Goal: Task Accomplishment & Management: Manage account settings

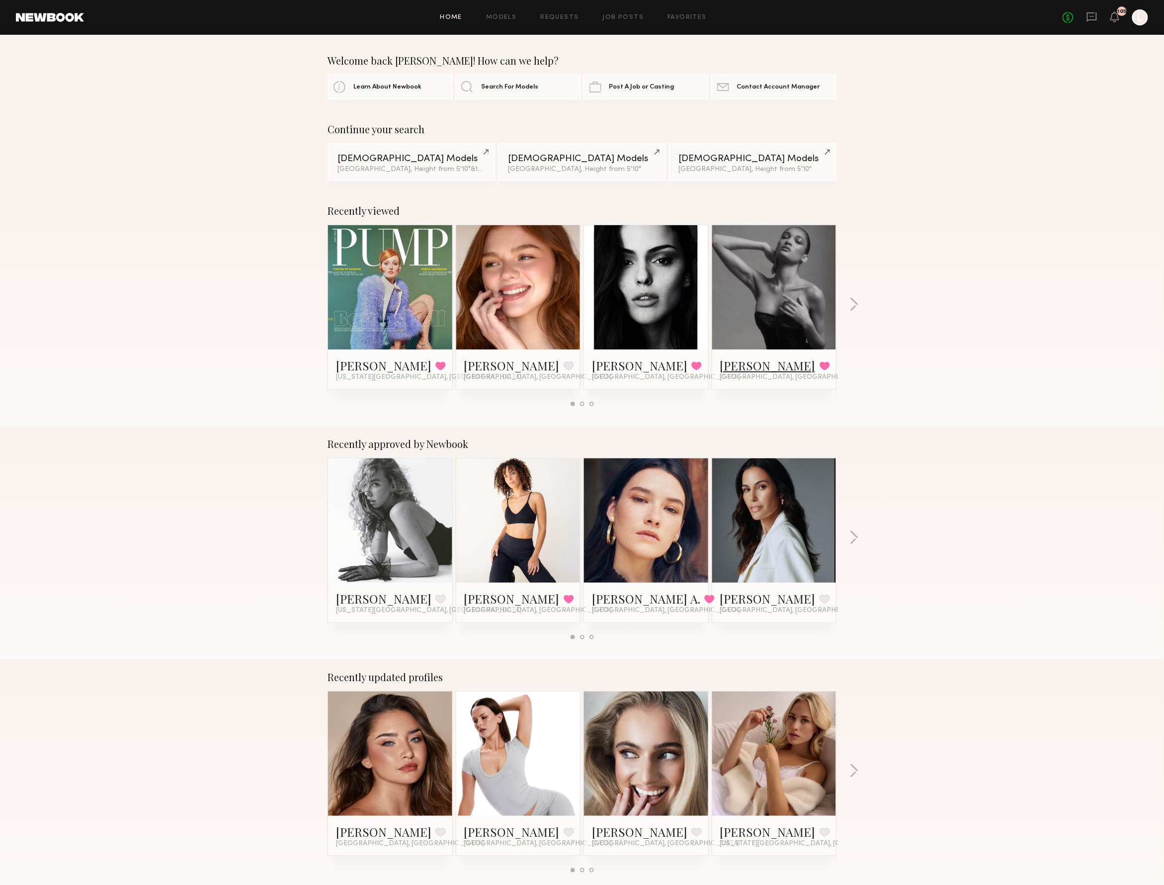
click at [779, 358] on link "Angelina A." at bounding box center [767, 365] width 95 height 16
click at [1092, 16] on icon at bounding box center [1091, 16] width 11 height 11
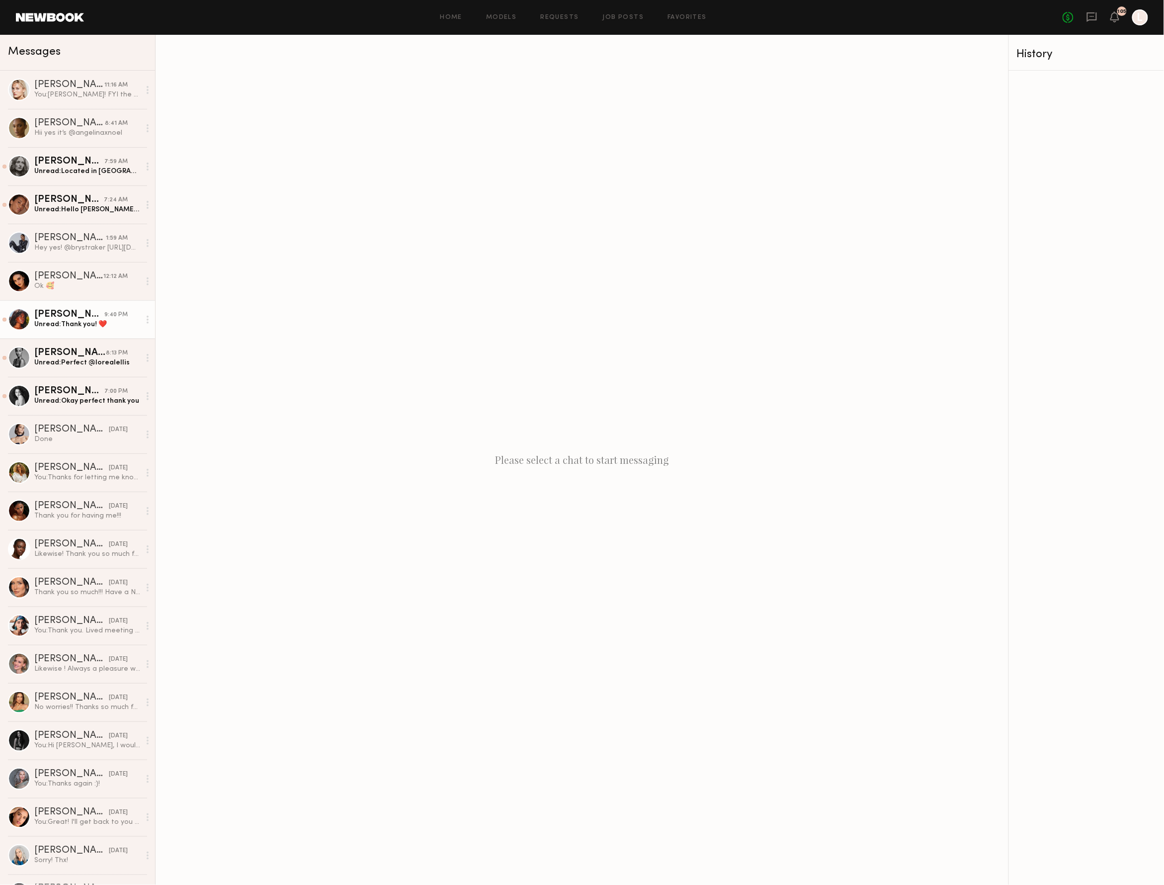
click at [105, 330] on link "Mia H. 9:40 PM Unread: Thank you! ❤️" at bounding box center [77, 319] width 155 height 38
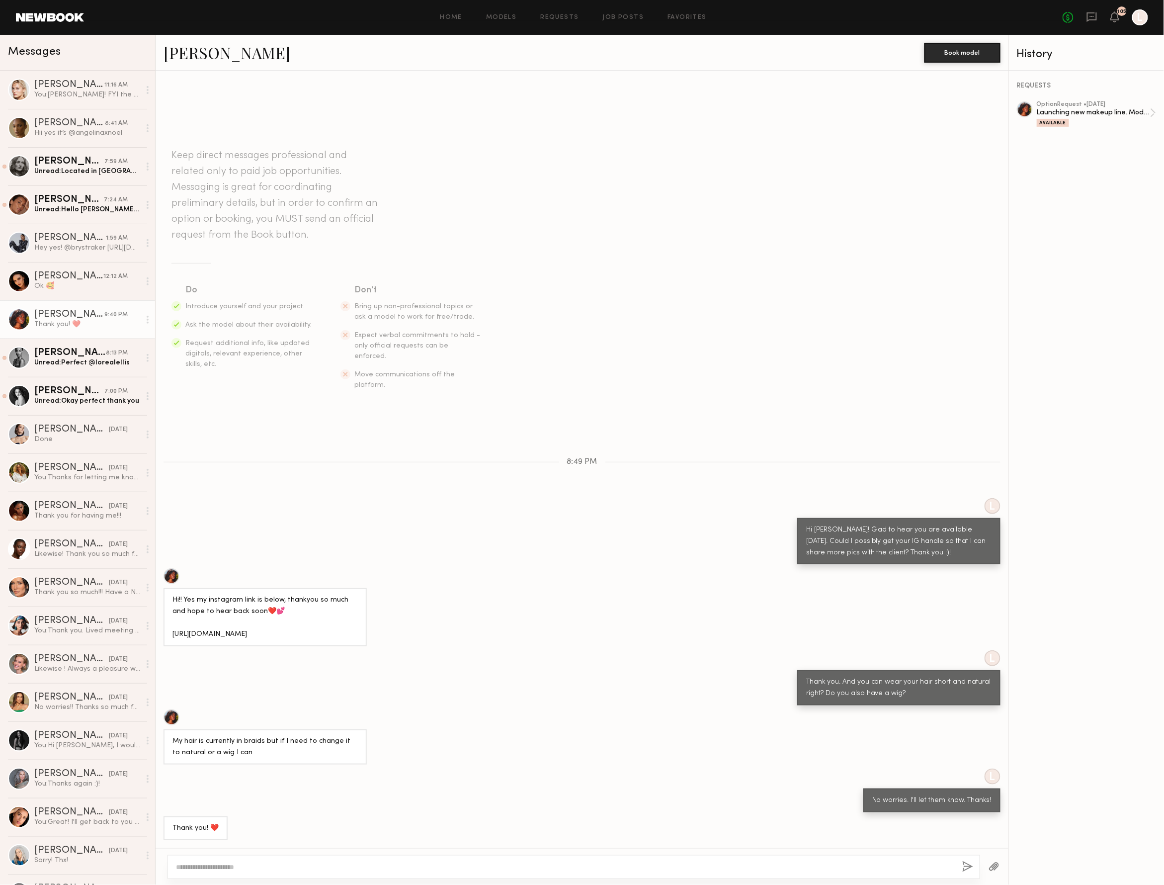
click at [223, 861] on div at bounding box center [573, 867] width 812 height 24
click at [210, 863] on textarea at bounding box center [565, 867] width 778 height 10
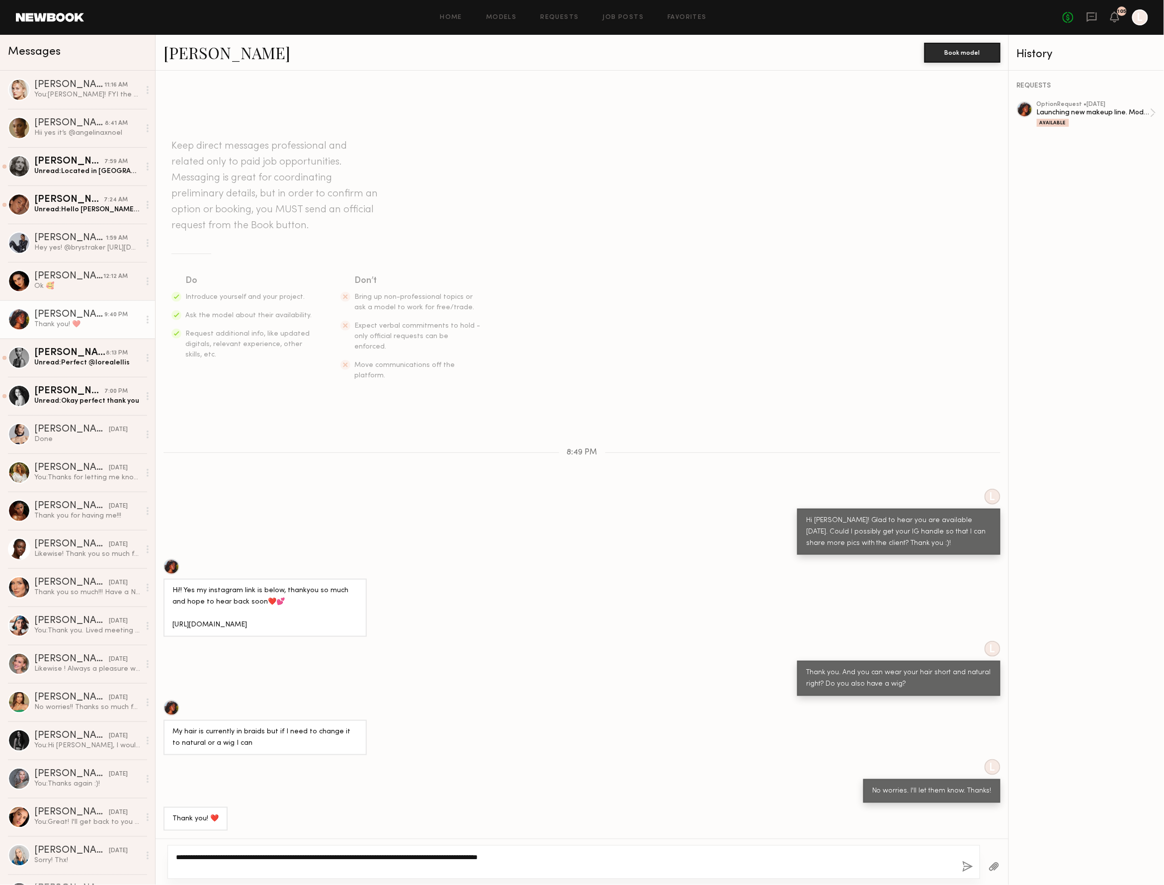
type textarea "**********"
click at [962, 867] on button "button" at bounding box center [967, 867] width 11 height 12
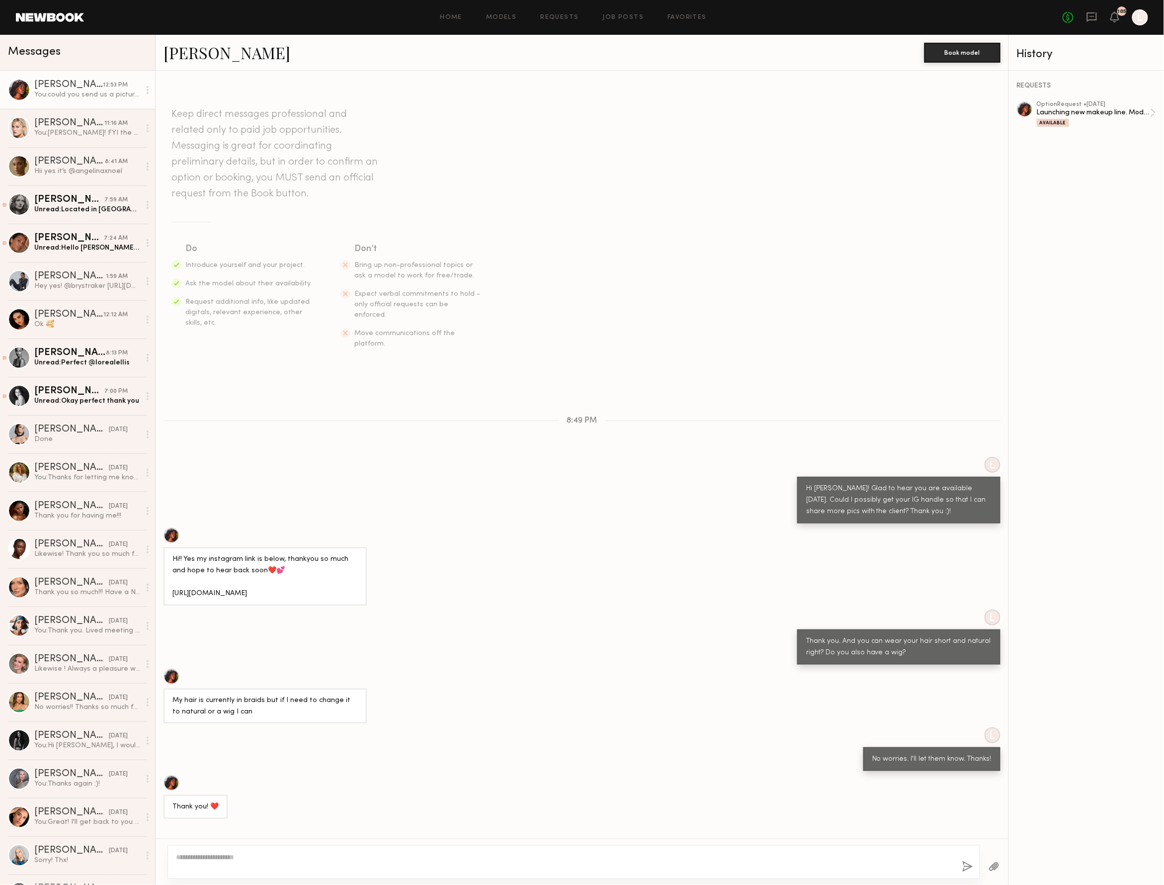
scroll to position [163, 0]
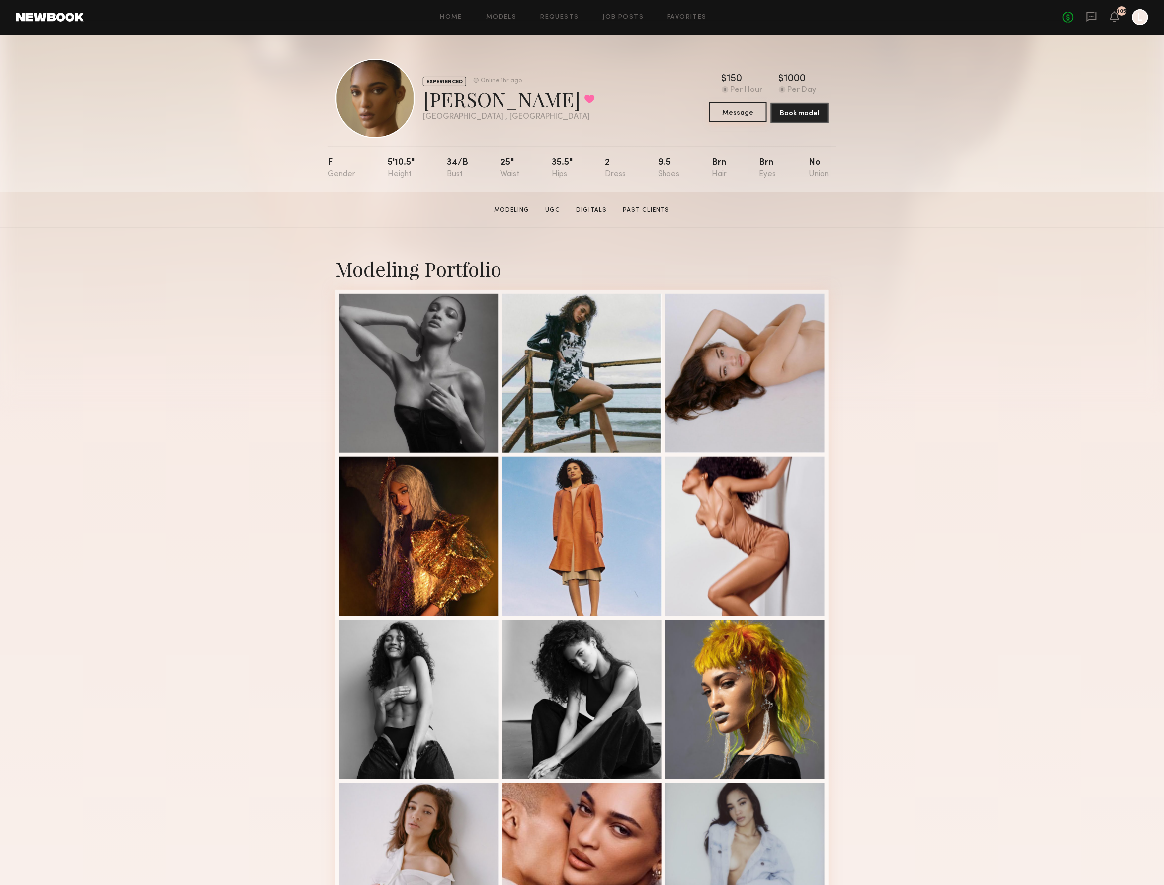
click at [740, 121] on button "Message" at bounding box center [738, 112] width 58 height 20
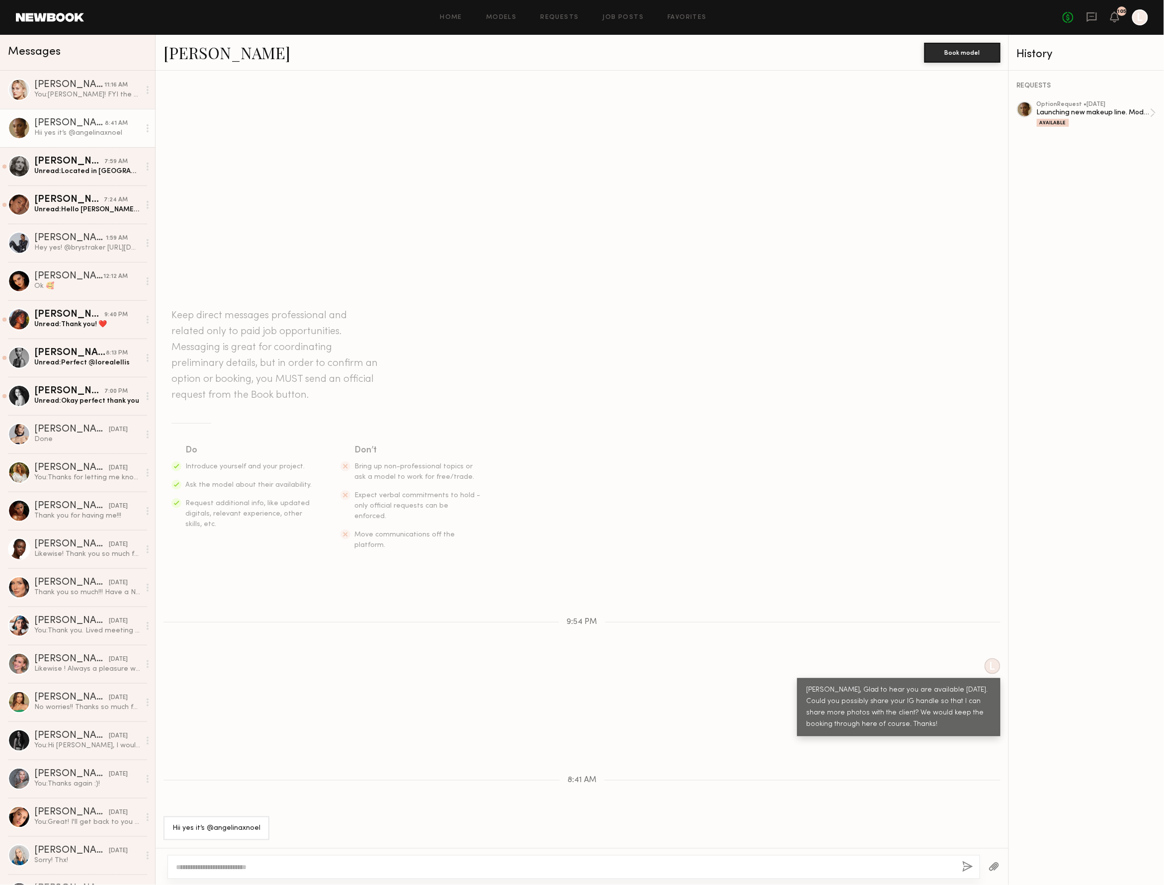
click at [98, 137] on div "Hii yes it’s @angelinaxnoel" at bounding box center [87, 132] width 106 height 9
drag, startPoint x: 255, startPoint y: 823, endPoint x: 204, endPoint y: 823, distance: 51.7
click at [204, 823] on div "Hii yes it’s @angelinaxnoel" at bounding box center [216, 827] width 88 height 11
copy div "@angelinaxnoel"
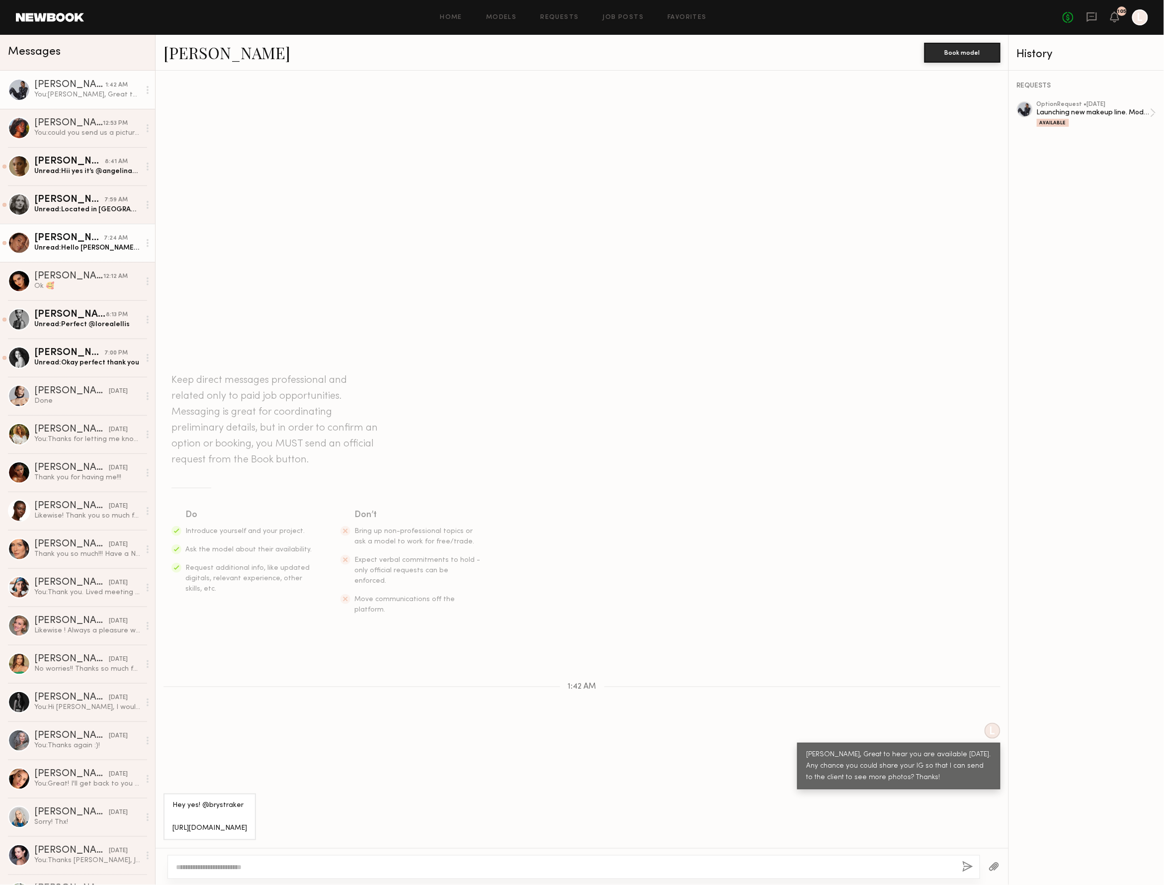
click at [51, 243] on div "Unread: Hello Luis, no worries at all, I completely understand! Thank you for l…" at bounding box center [87, 247] width 106 height 9
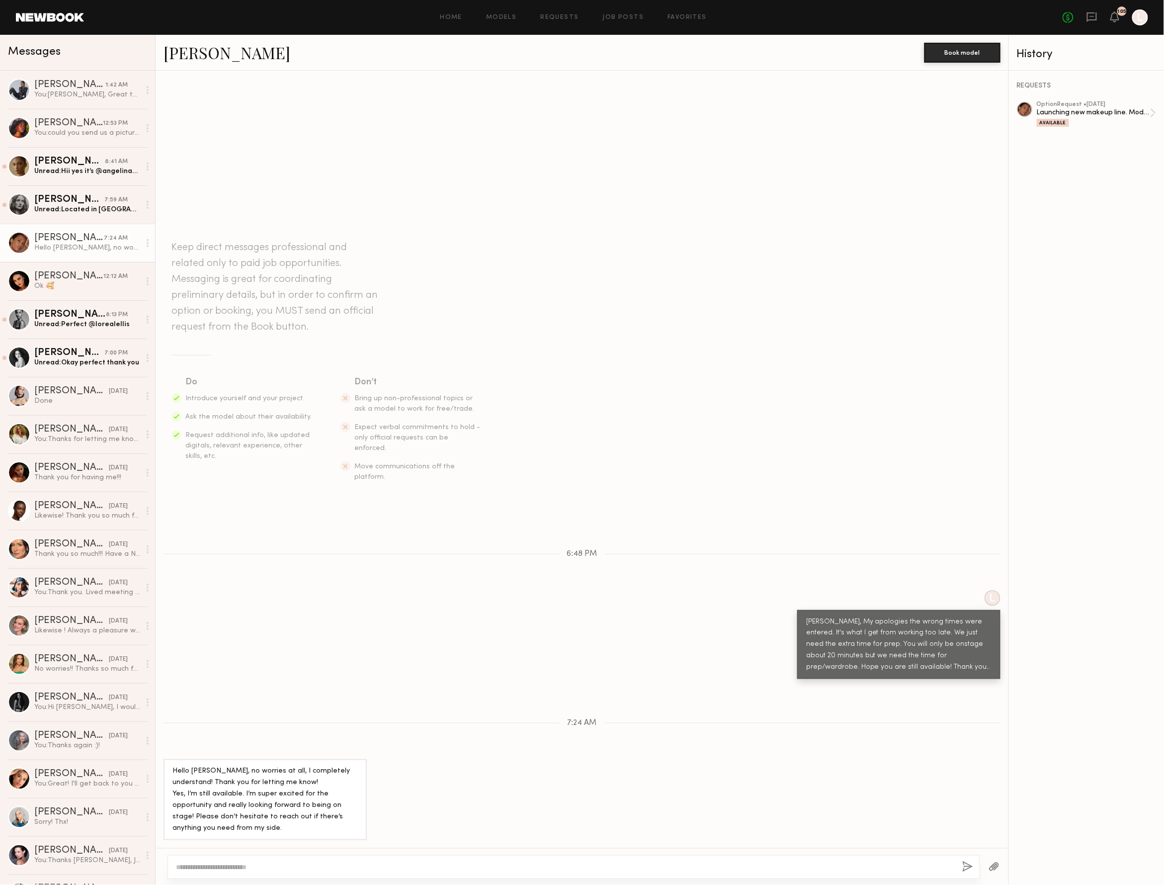
click at [215, 56] on link "[PERSON_NAME]" at bounding box center [226, 52] width 127 height 21
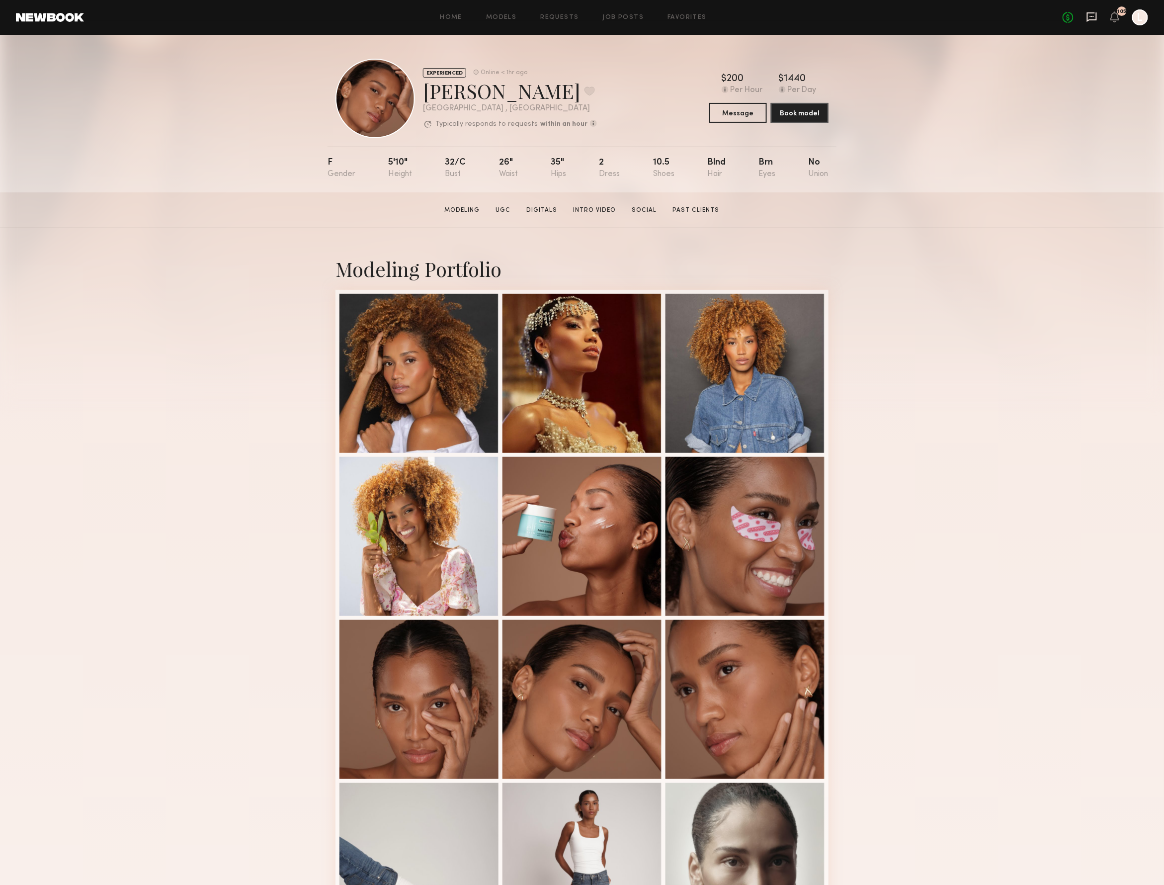
click at [1087, 17] on icon at bounding box center [1092, 16] width 10 height 9
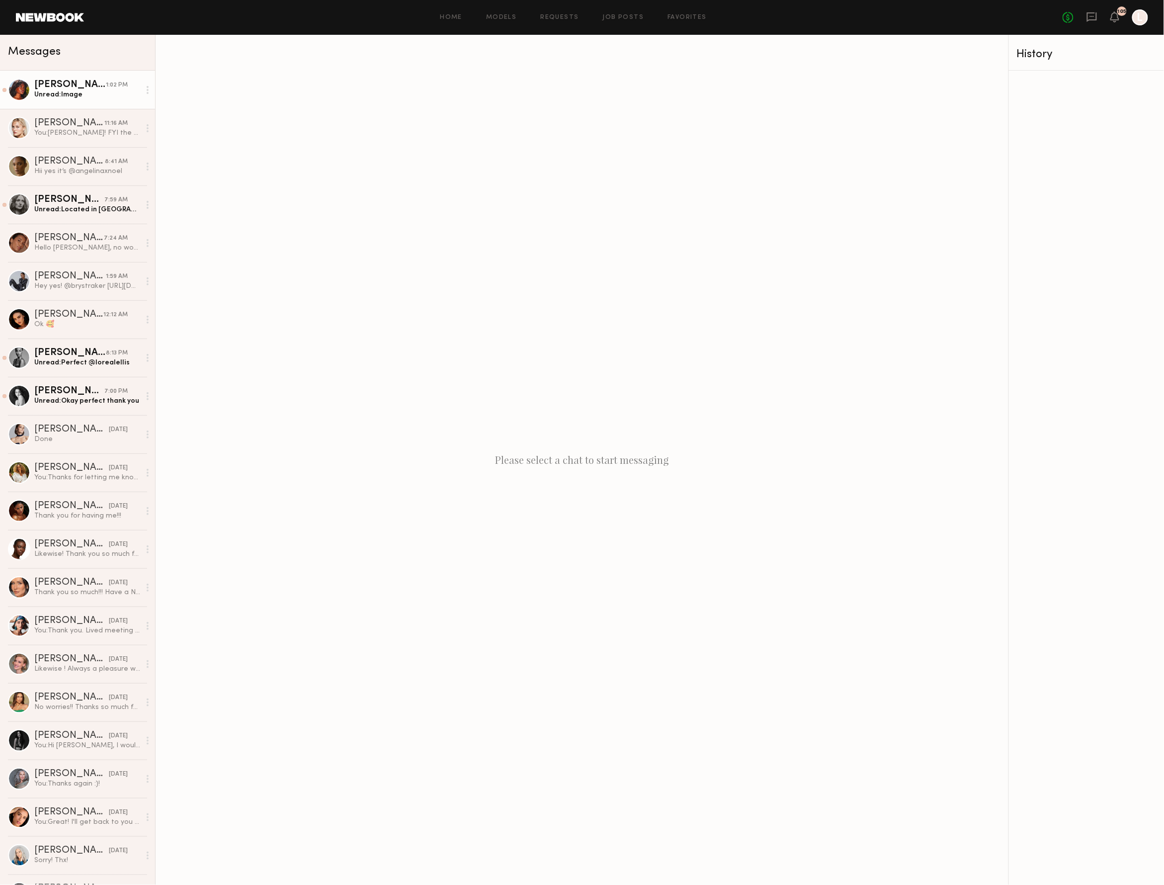
click at [103, 88] on div "[PERSON_NAME]" at bounding box center [70, 85] width 72 height 10
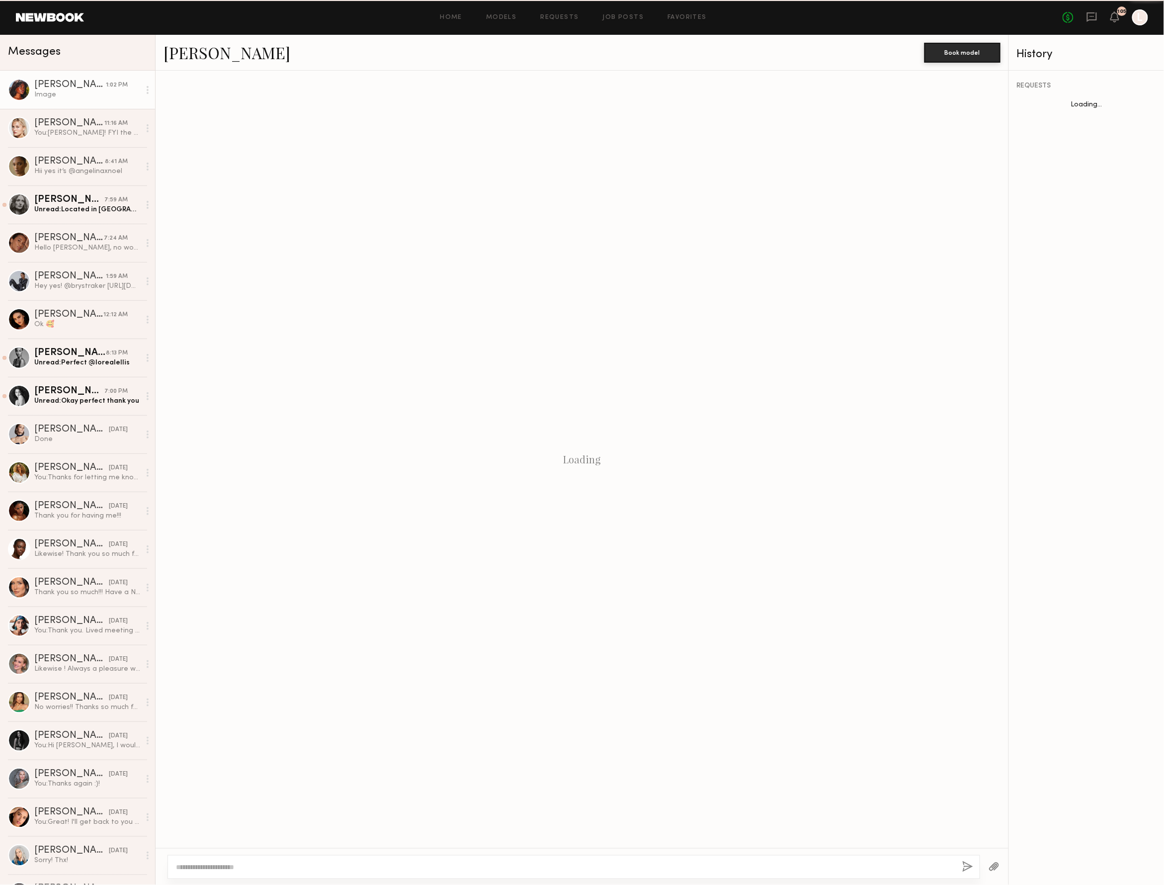
scroll to position [558, 0]
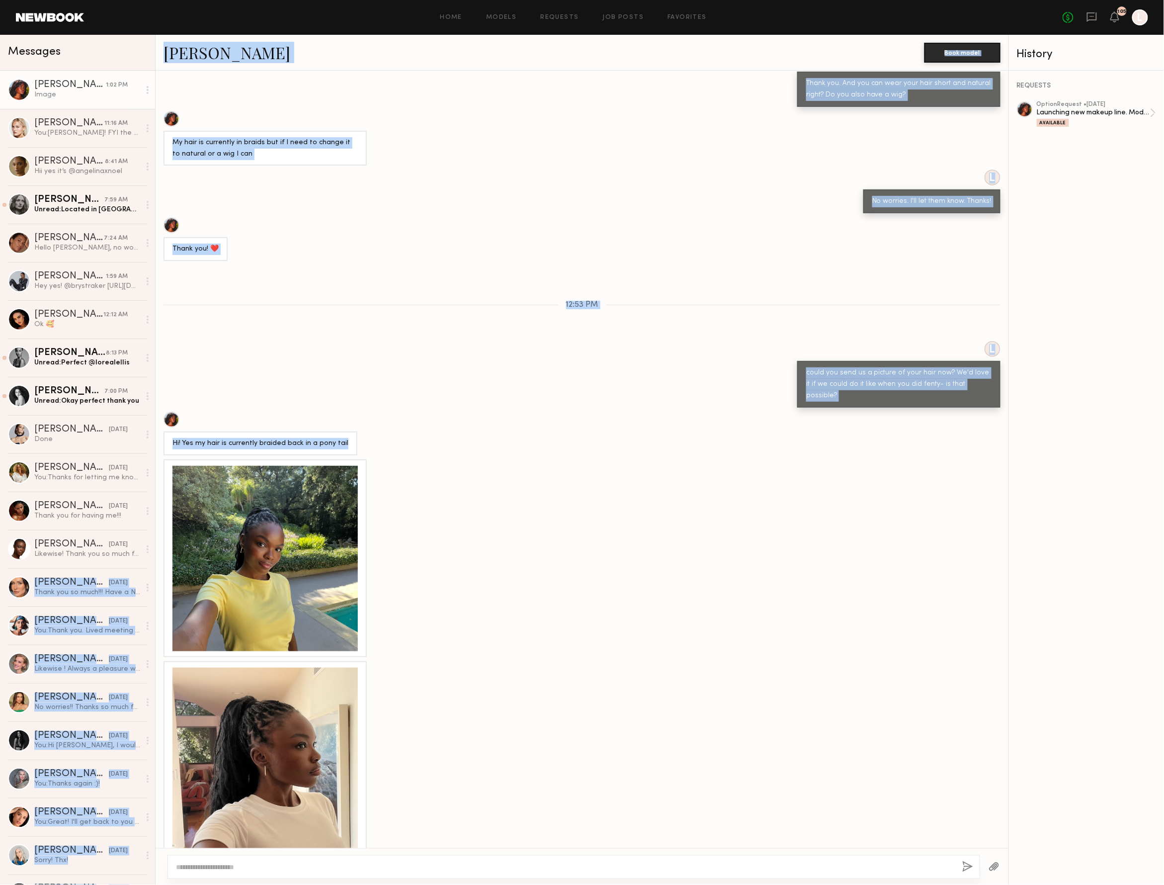
drag, startPoint x: 262, startPoint y: 534, endPoint x: -29, endPoint y: 600, distance: 298.7
click at [0, 600] on html "Home Models Requests Job Posts Favorites Sign Out No fees up to $5,000 105 L Me…" at bounding box center [582, 442] width 1164 height 885
click at [229, 523] on div at bounding box center [264, 558] width 185 height 185
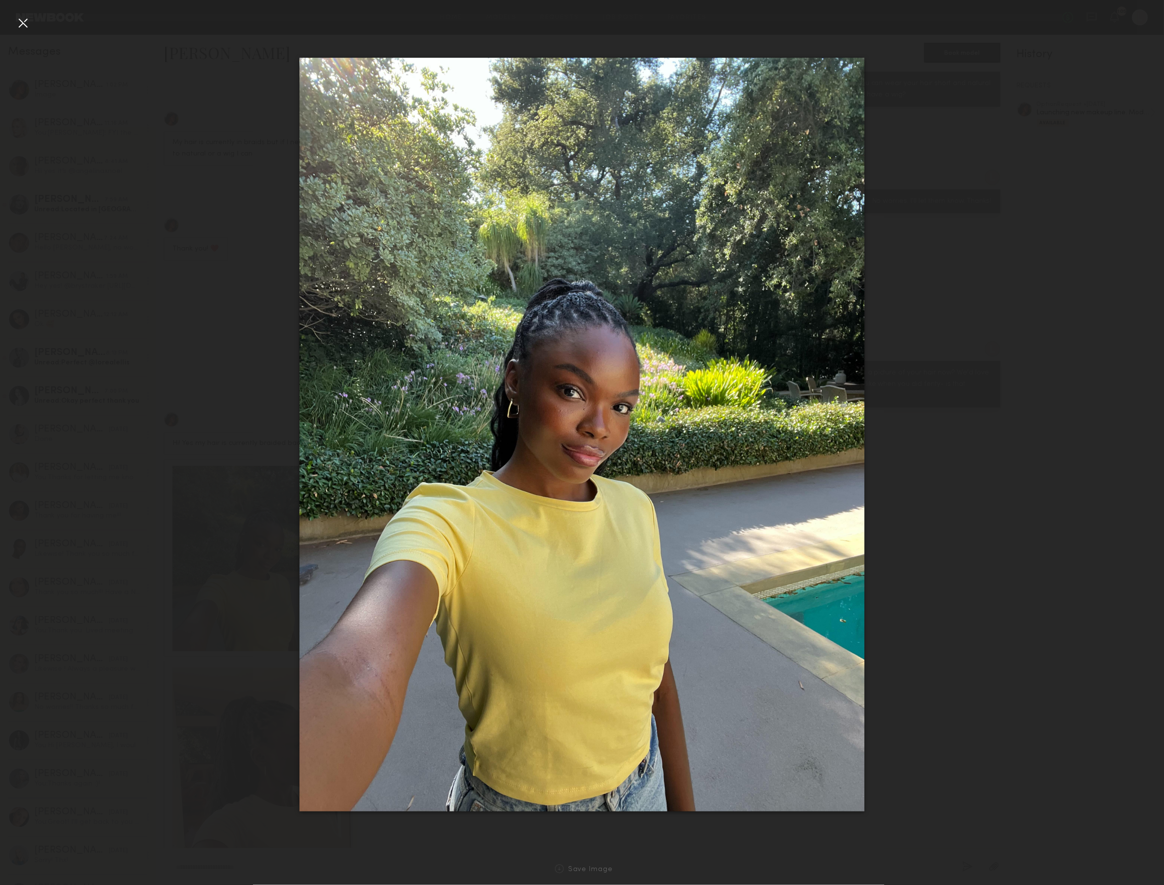
click at [1013, 494] on div at bounding box center [582, 434] width 1164 height 837
drag, startPoint x: 1013, startPoint y: 494, endPoint x: 136, endPoint y: 9, distance: 1002.3
click at [973, 484] on div at bounding box center [582, 434] width 1164 height 837
click at [24, 21] on div at bounding box center [23, 23] width 16 height 16
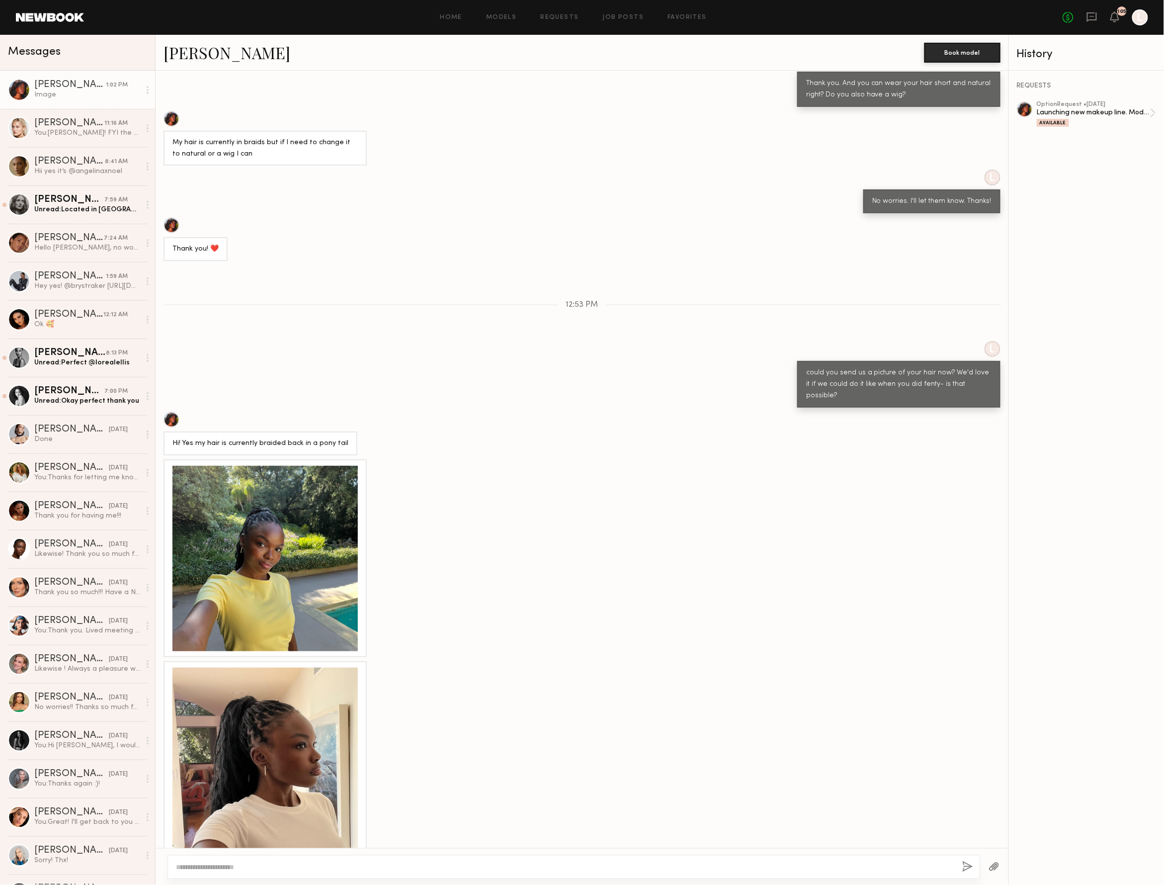
click at [281, 693] on div at bounding box center [264, 759] width 185 height 185
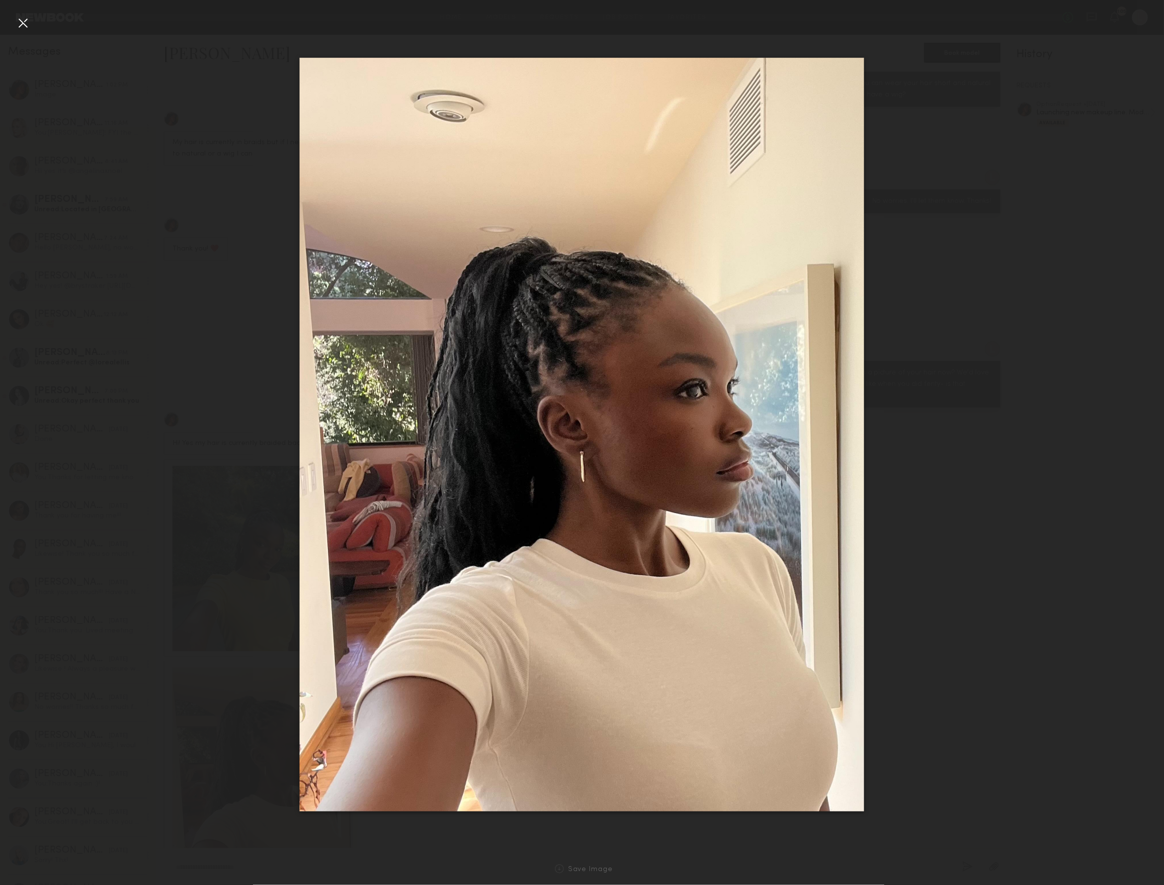
click at [24, 22] on div at bounding box center [23, 23] width 16 height 16
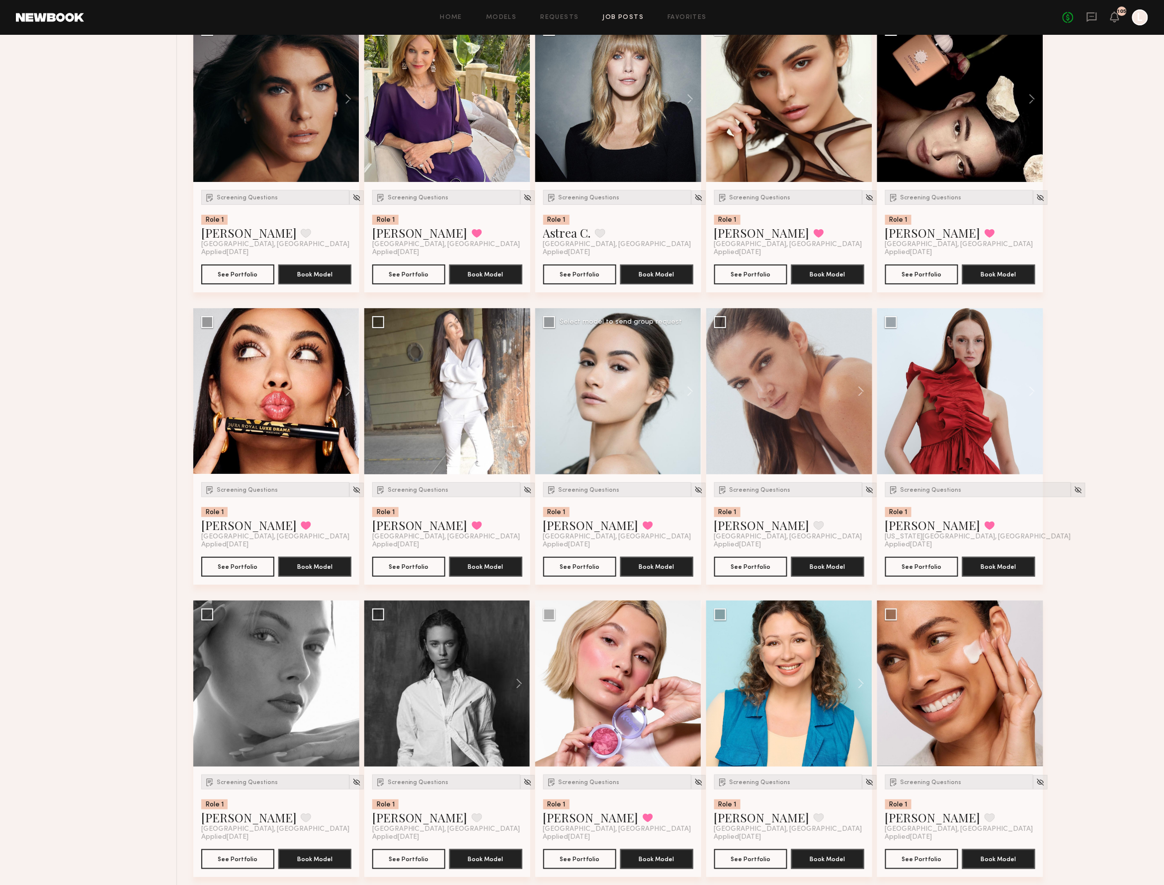
scroll to position [1676, 0]
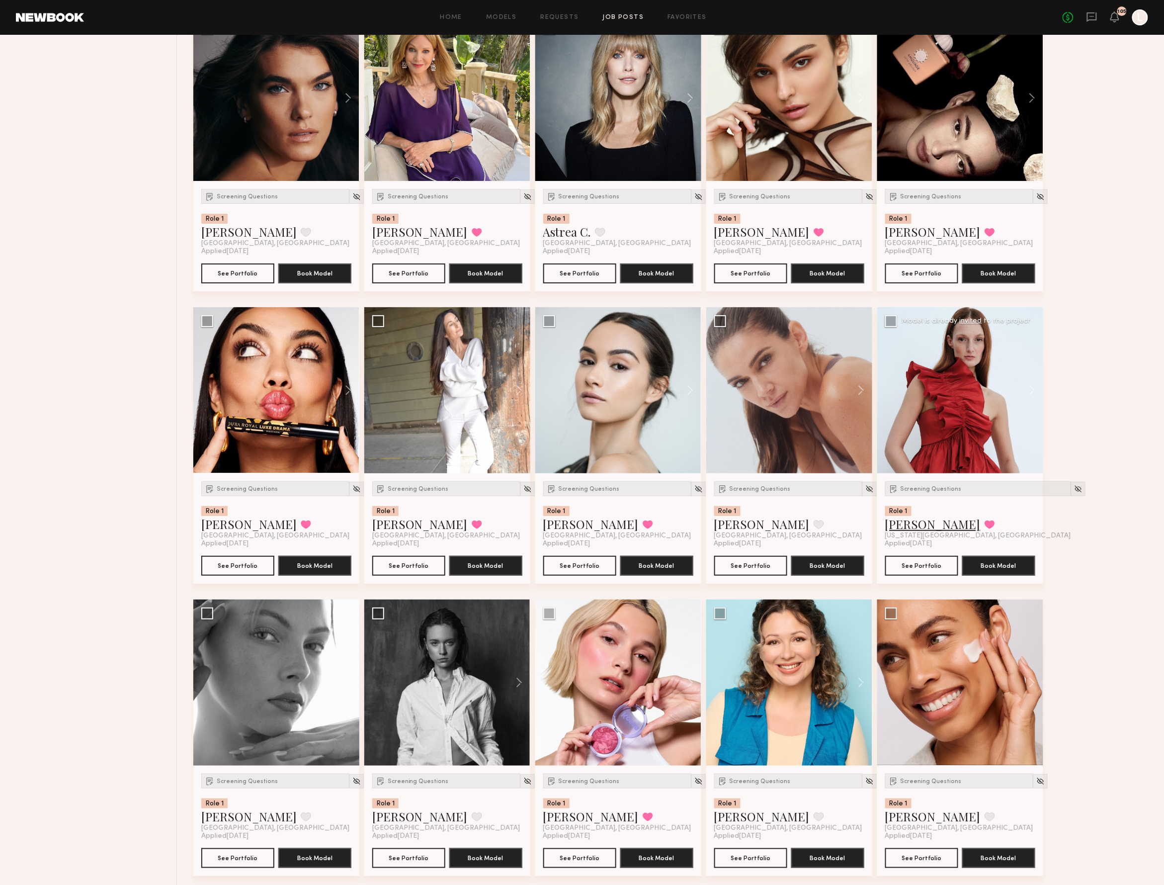
click at [920, 522] on link "Rebecca H." at bounding box center [932, 524] width 95 height 16
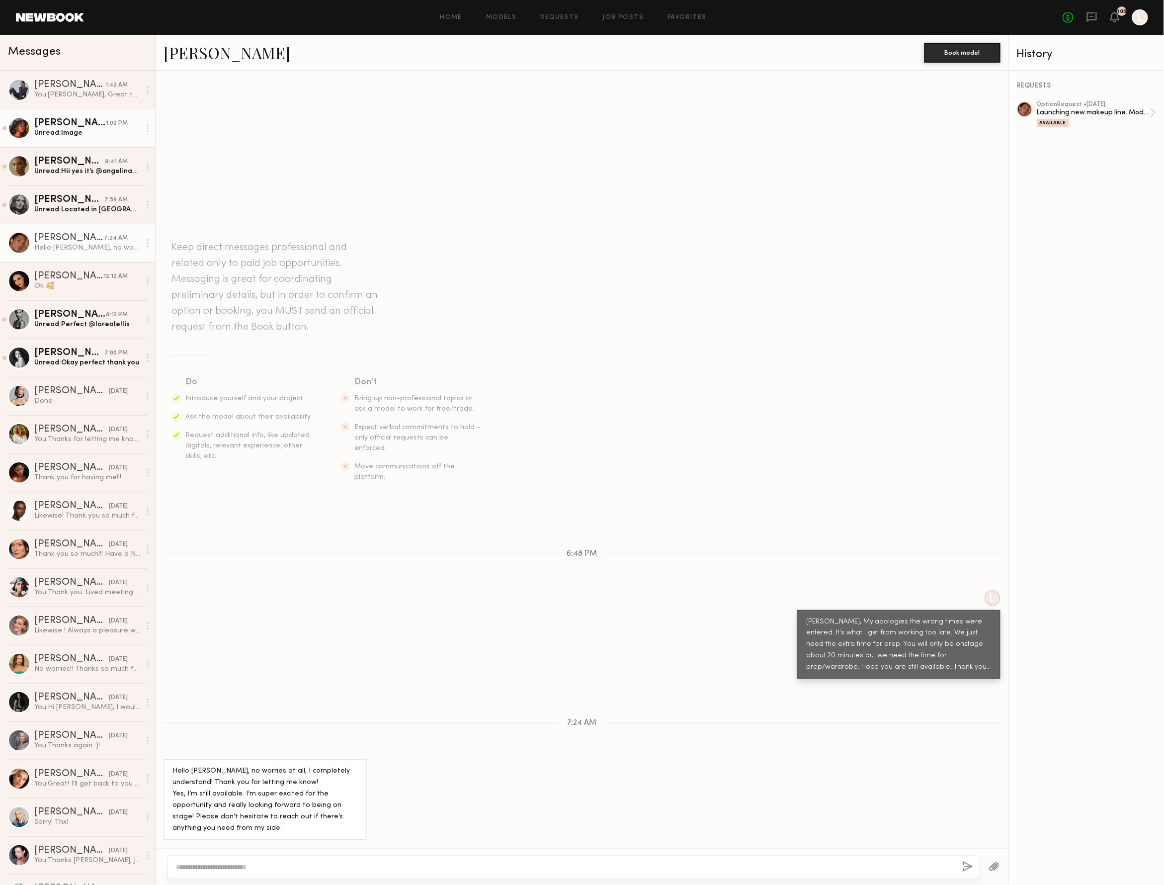
click at [98, 132] on div "Unread: Image" at bounding box center [87, 132] width 106 height 9
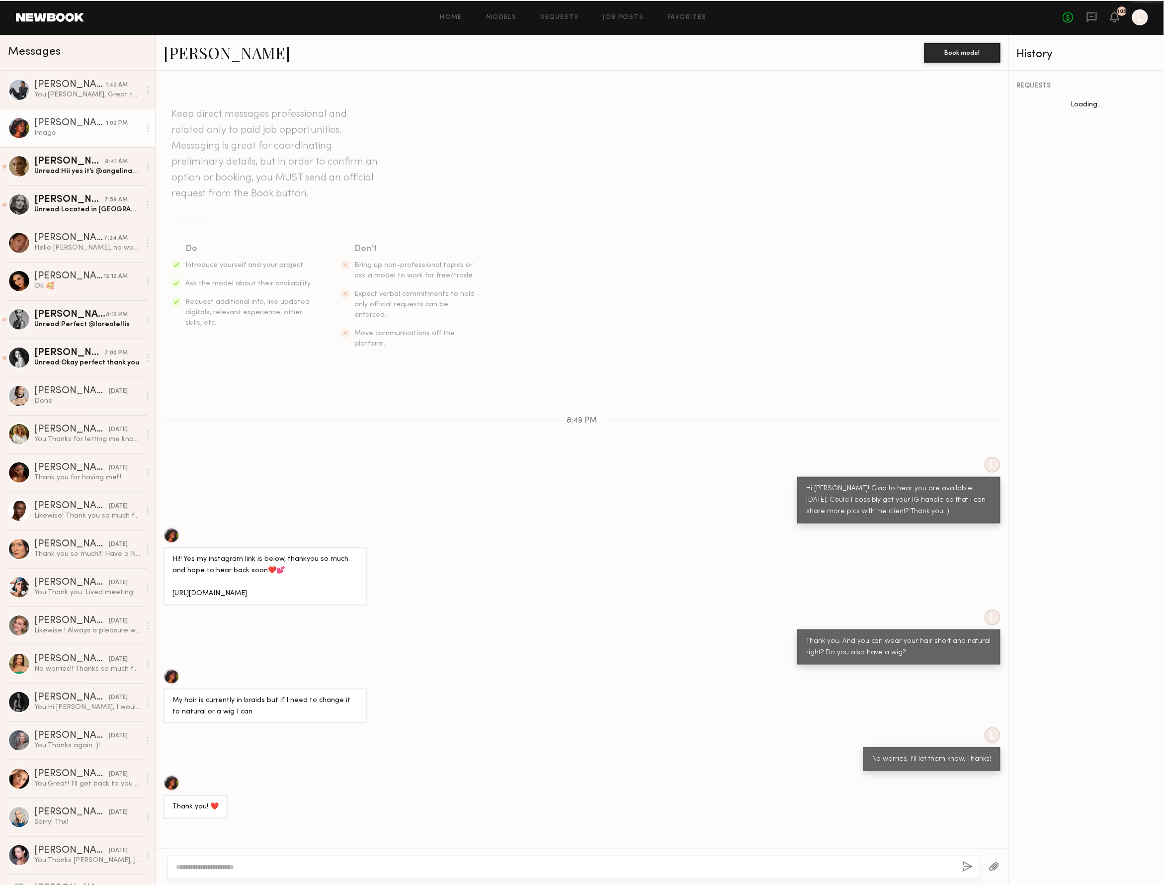
scroll to position [558, 0]
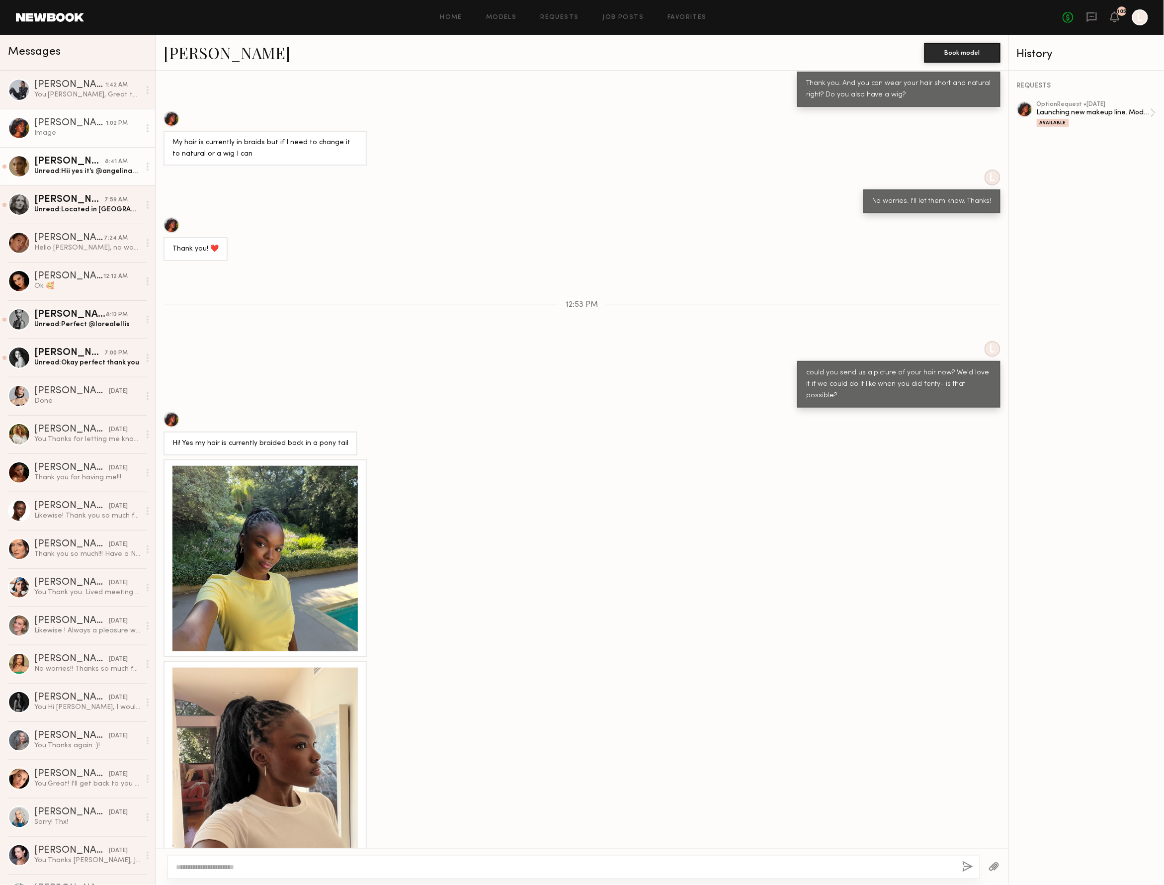
click at [105, 175] on div "Unread: Hii yes it’s @angelinaxnoel" at bounding box center [87, 170] width 106 height 9
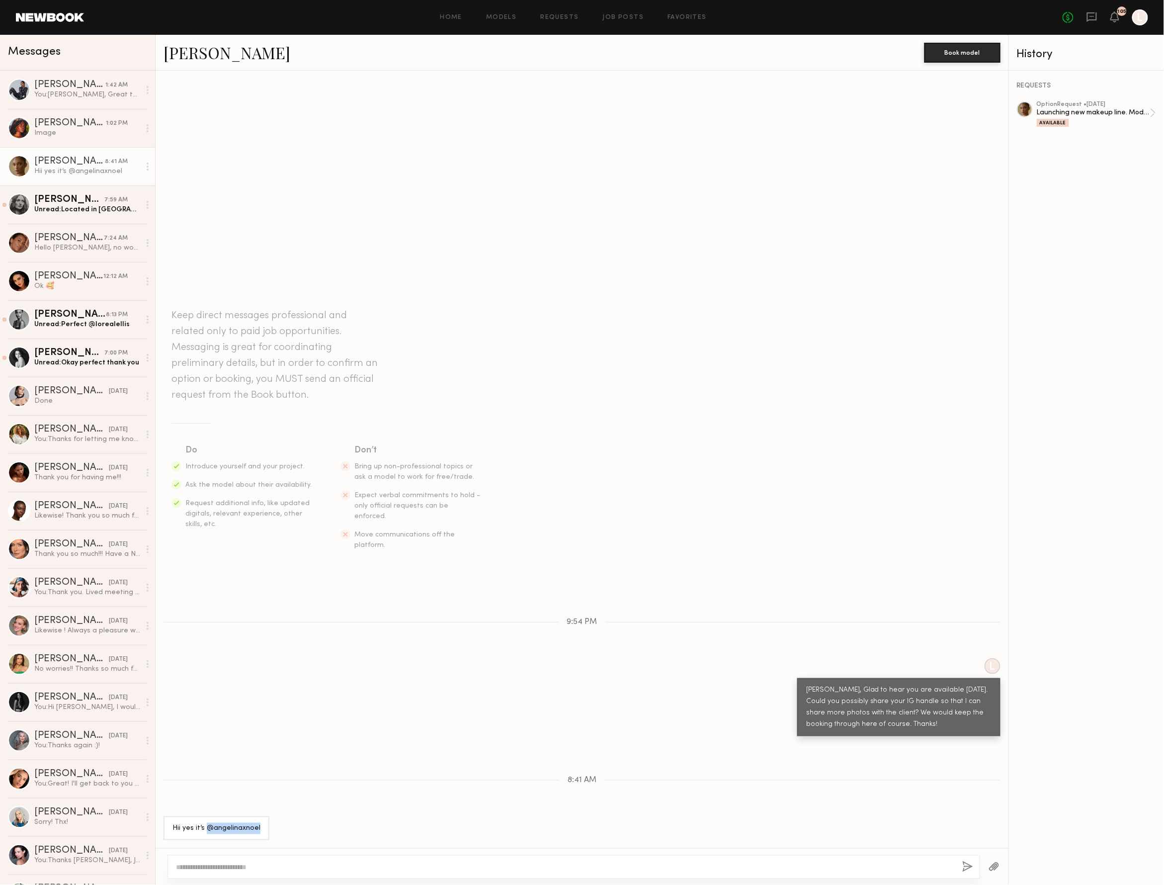
drag, startPoint x: 257, startPoint y: 821, endPoint x: 205, endPoint y: 825, distance: 52.3
click at [205, 825] on div "Hii yes it’s @angelinaxnoel" at bounding box center [216, 828] width 106 height 24
copy div "@angelinaxnoel"
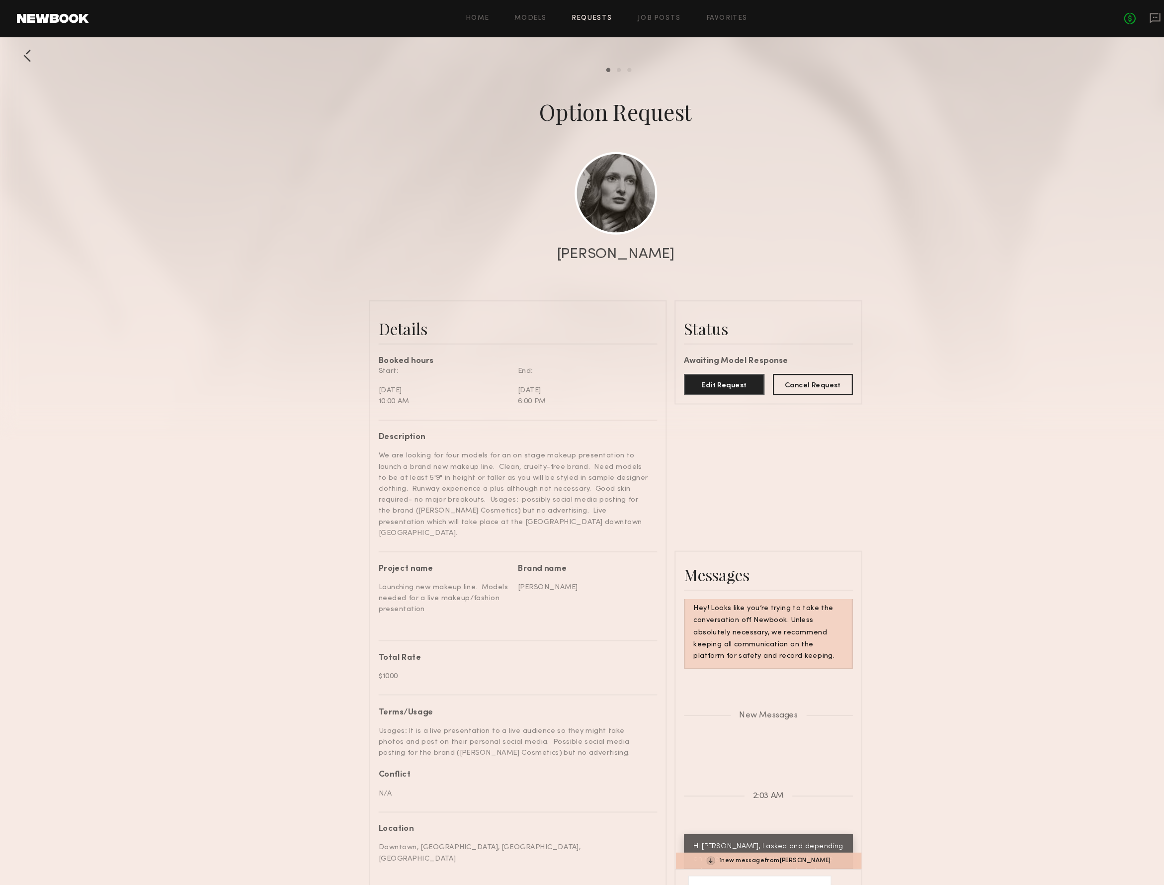
click at [550, 22] on div "Home Models Requests Job Posts Favorites Sign Out No fees up to $5,000 105 L" at bounding box center [616, 17] width 1064 height 16
click at [551, 19] on link "Requests" at bounding box center [560, 17] width 38 height 6
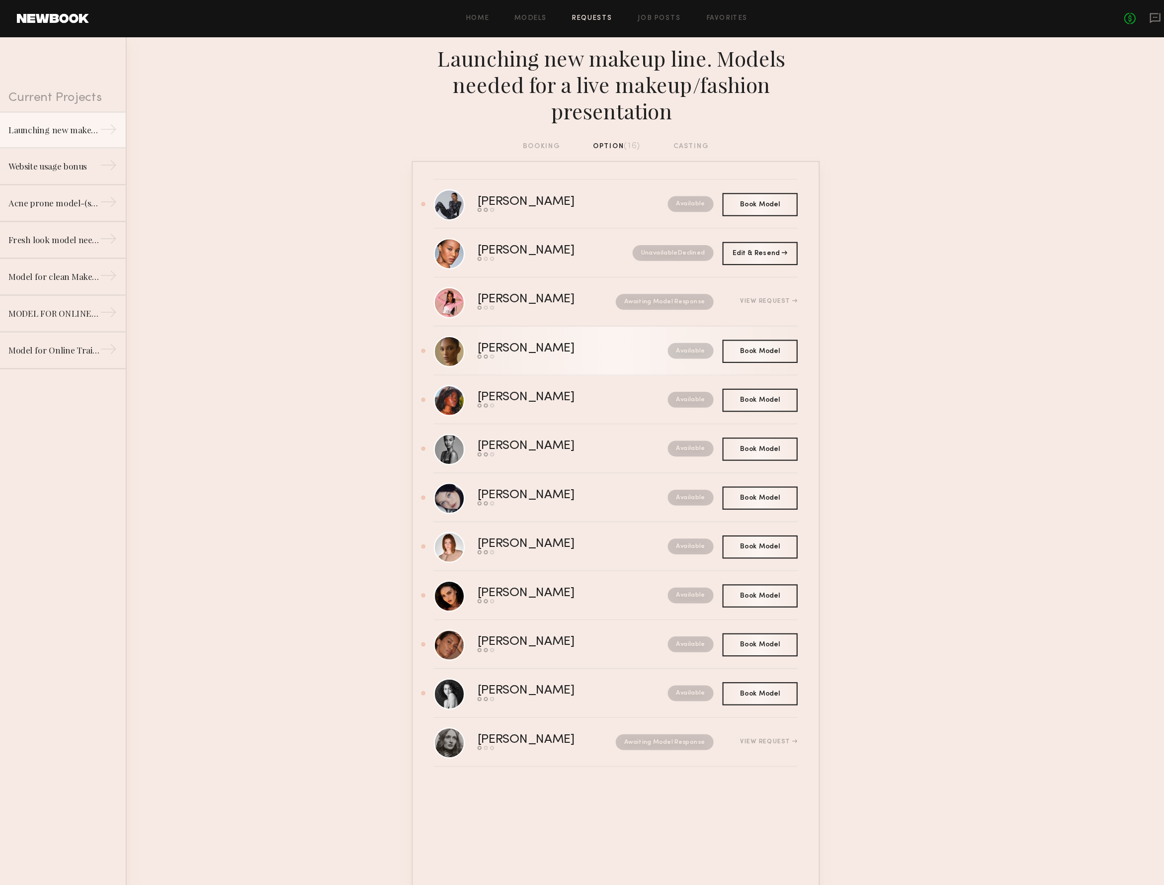
click at [515, 331] on div "[PERSON_NAME]" at bounding box center [519, 329] width 136 height 11
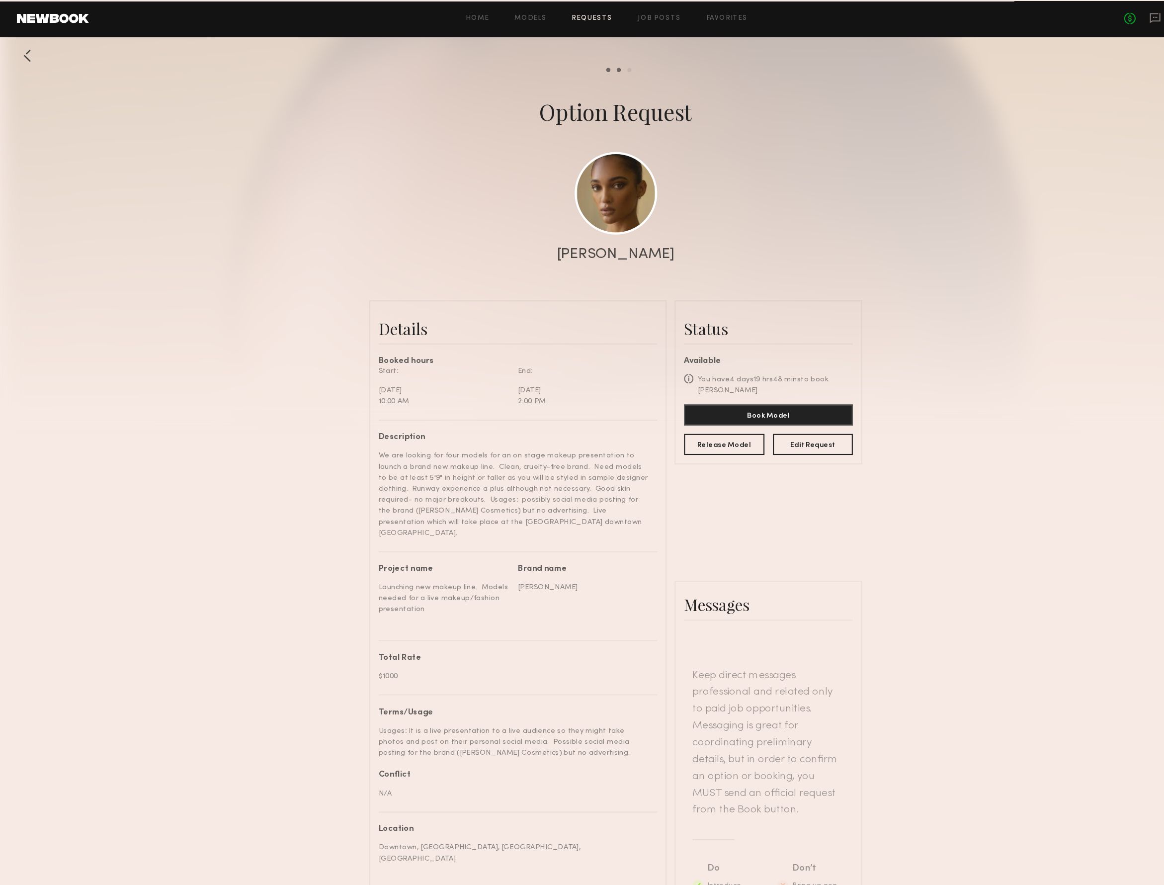
scroll to position [557, 0]
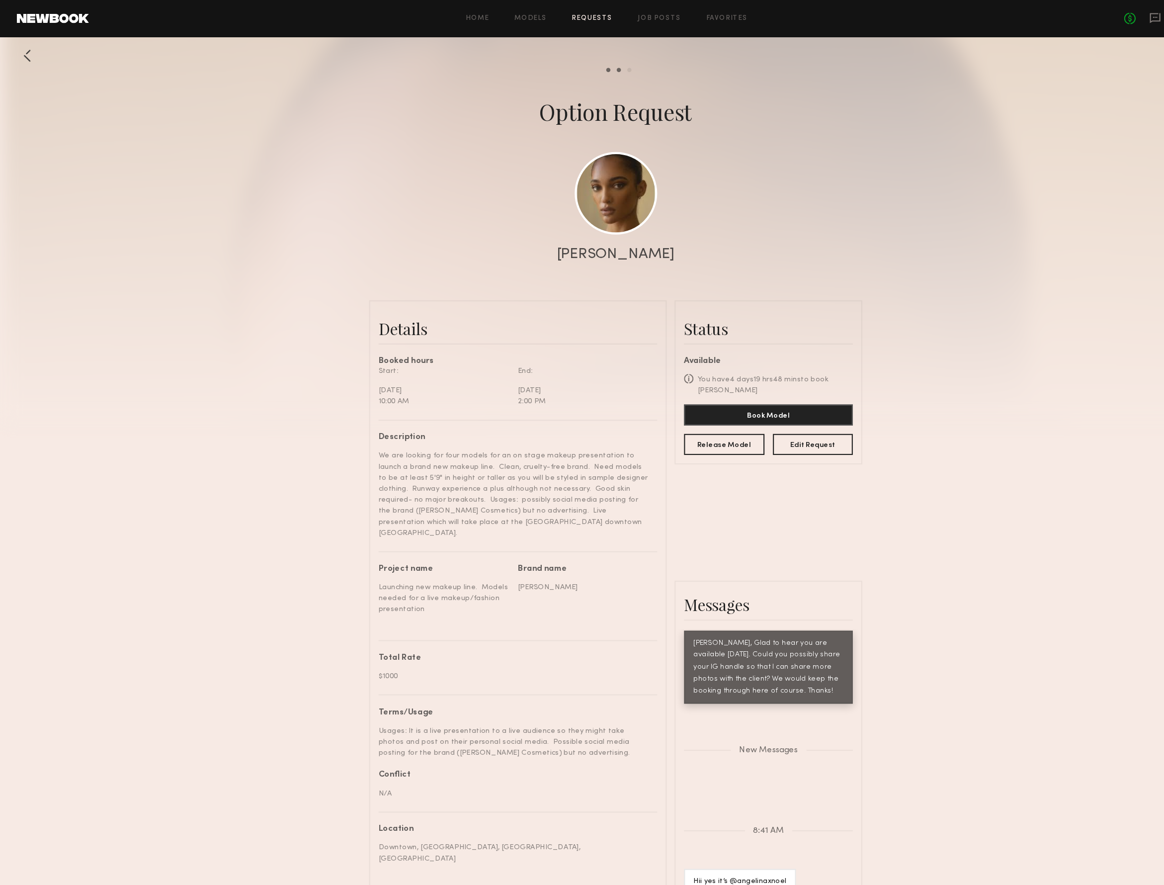
click at [684, 863] on textarea at bounding box center [709, 873] width 101 height 20
type textarea "*"
type textarea "**********"
click at [768, 872] on button "button" at bounding box center [773, 878] width 11 height 12
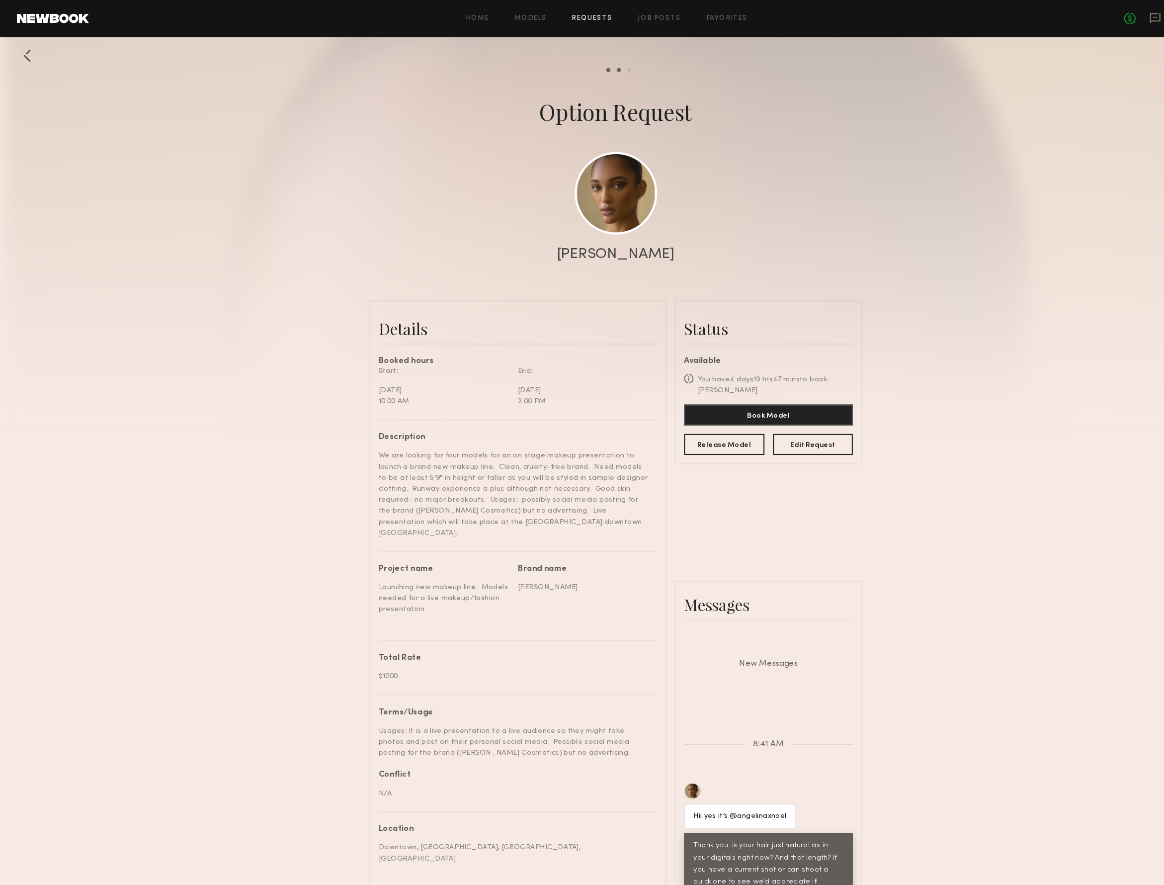
scroll to position [645, 0]
click at [571, 188] on link at bounding box center [582, 182] width 78 height 78
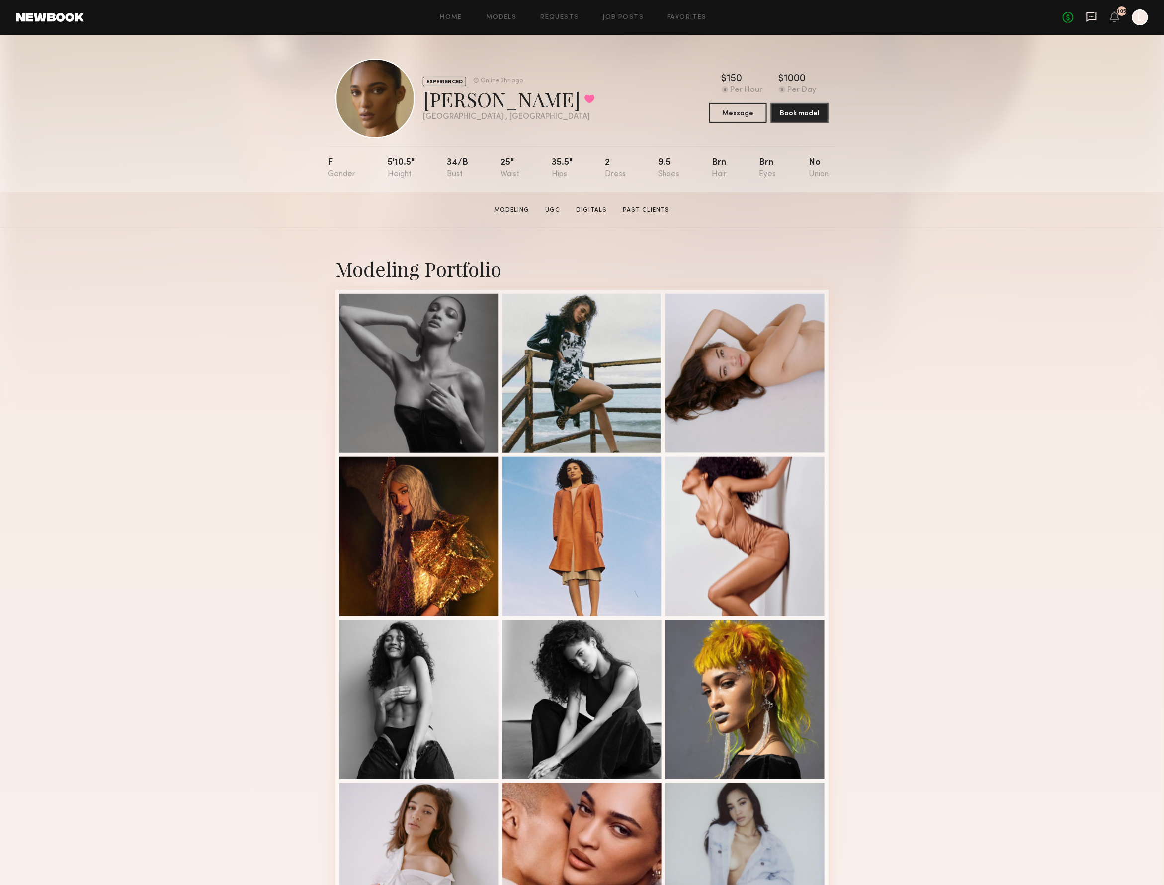
click at [1086, 13] on icon at bounding box center [1091, 16] width 11 height 11
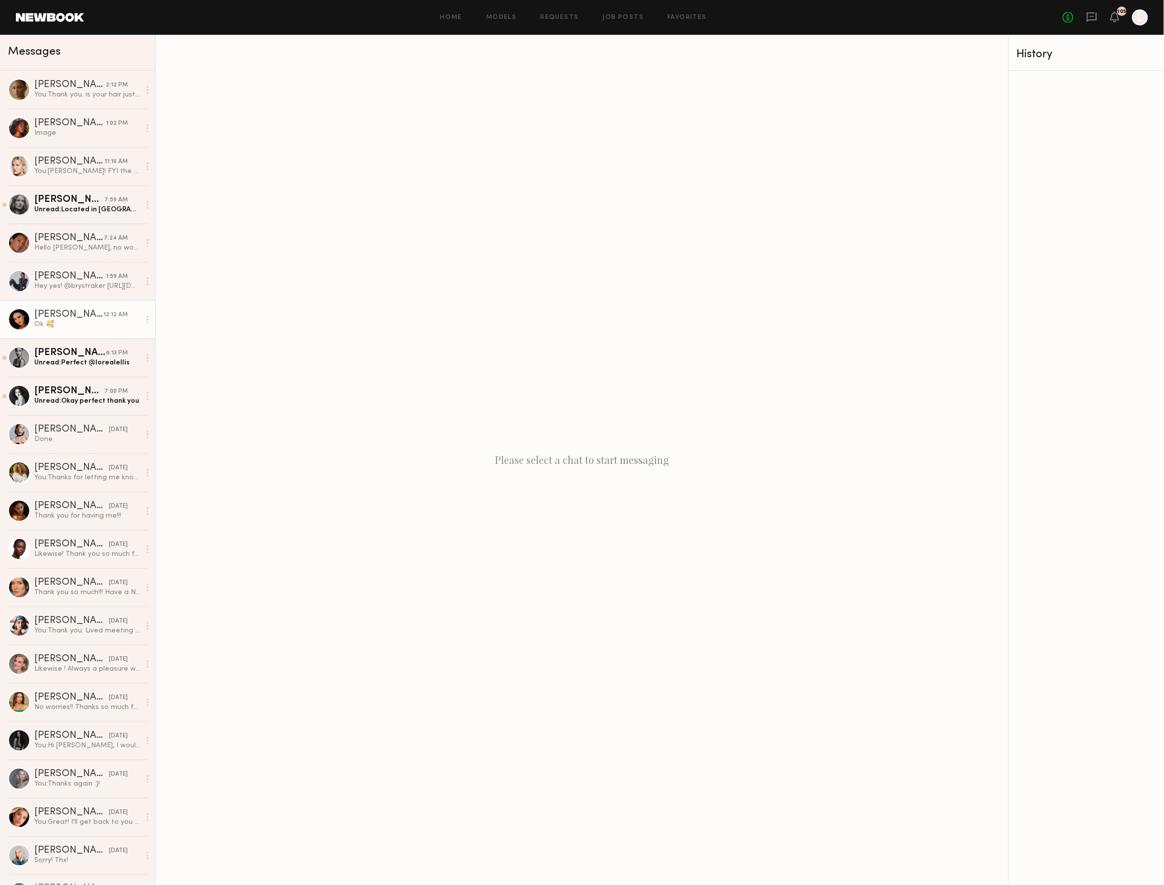
click at [61, 321] on div "Ok 🥰" at bounding box center [87, 324] width 106 height 9
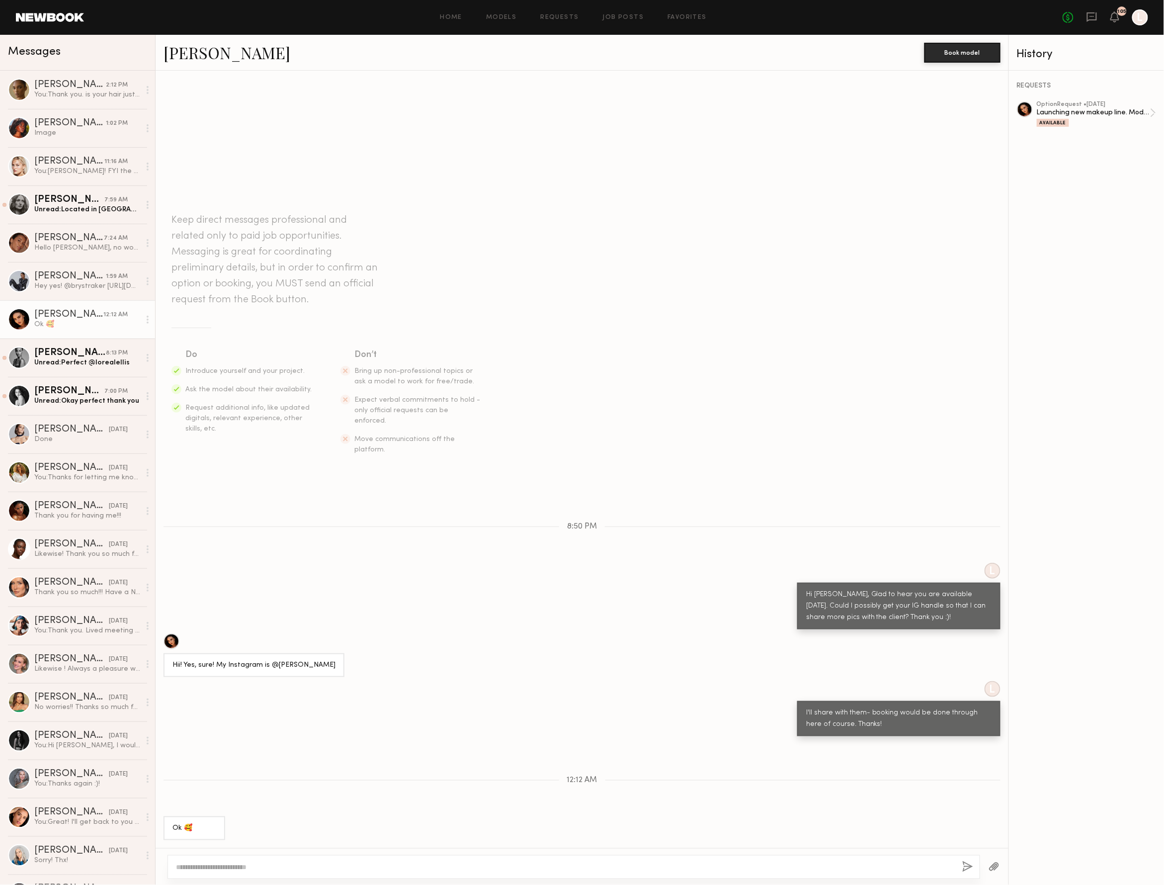
click at [218, 53] on link "[PERSON_NAME]" at bounding box center [226, 52] width 127 height 21
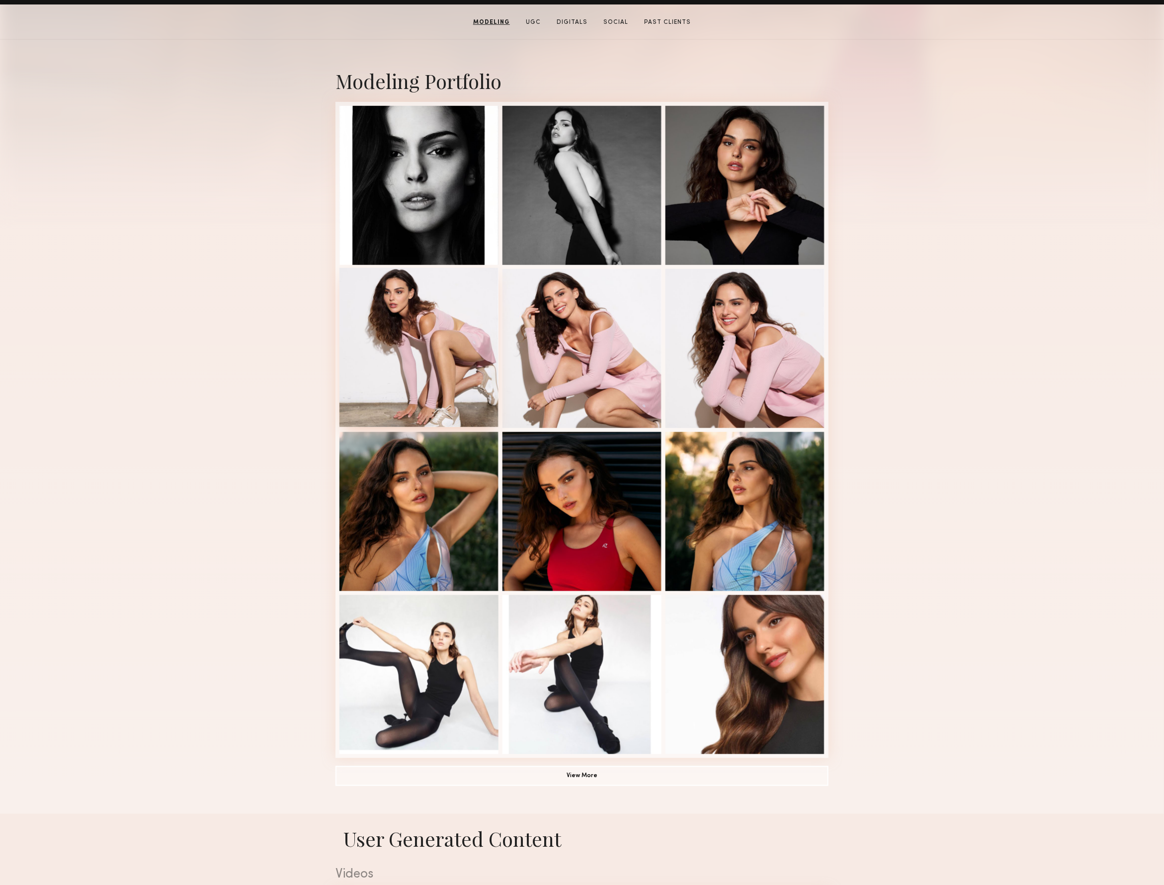
scroll to position [187, 0]
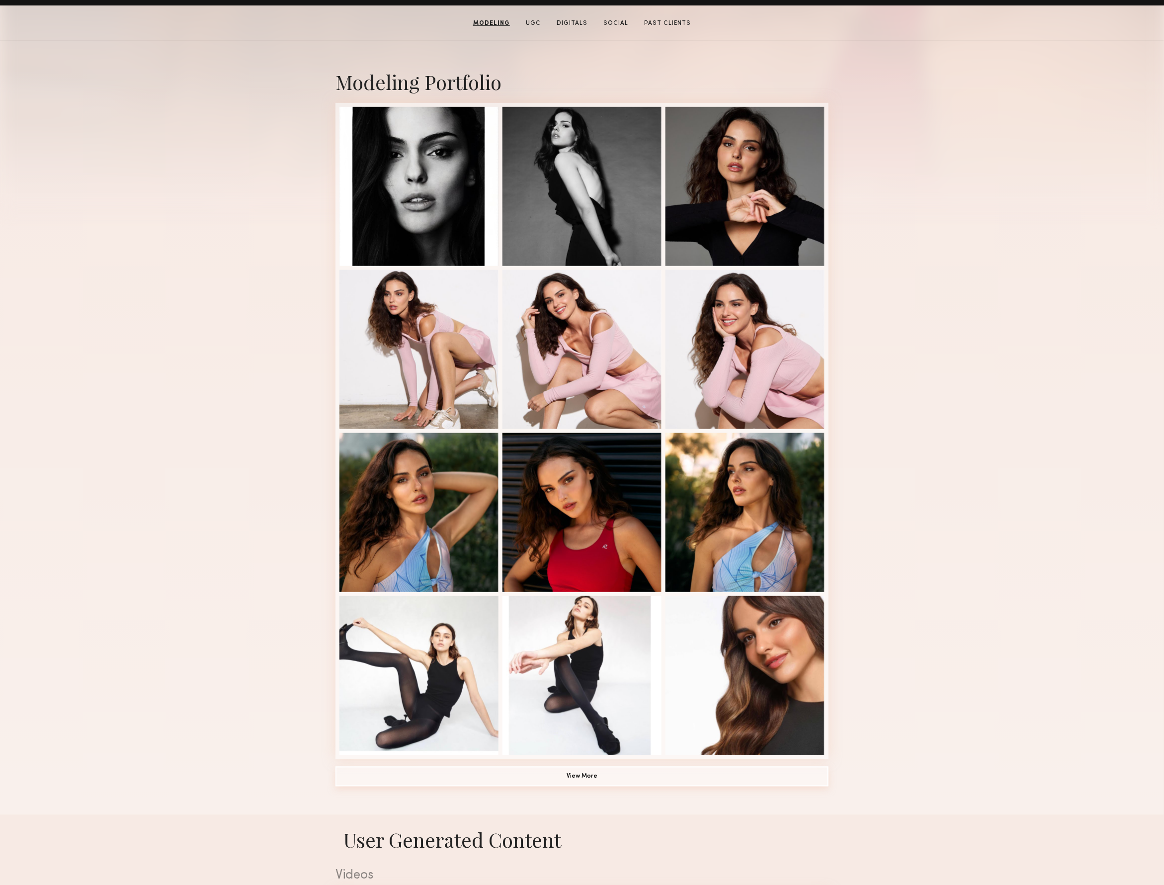
click at [589, 782] on button "View More" at bounding box center [581, 776] width 493 height 20
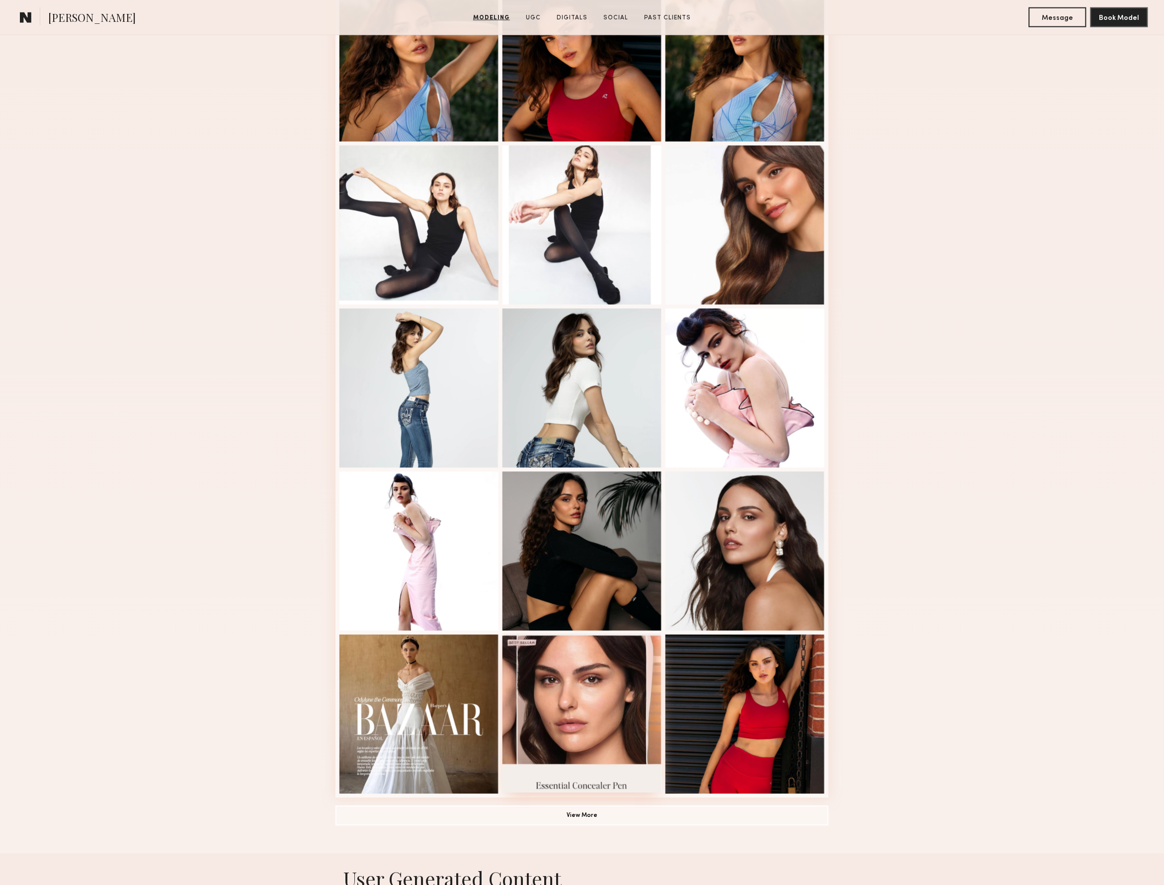
scroll to position [640, 0]
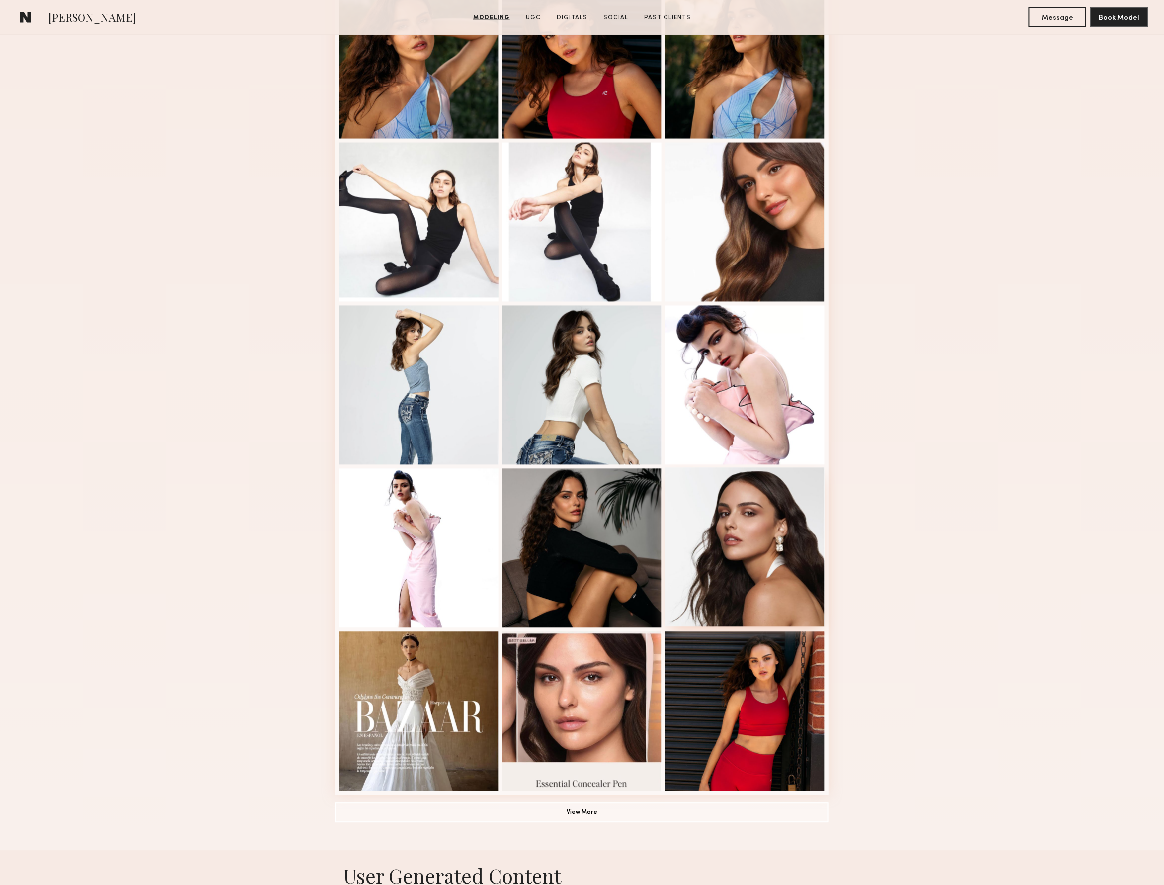
click at [724, 583] on div at bounding box center [744, 547] width 159 height 159
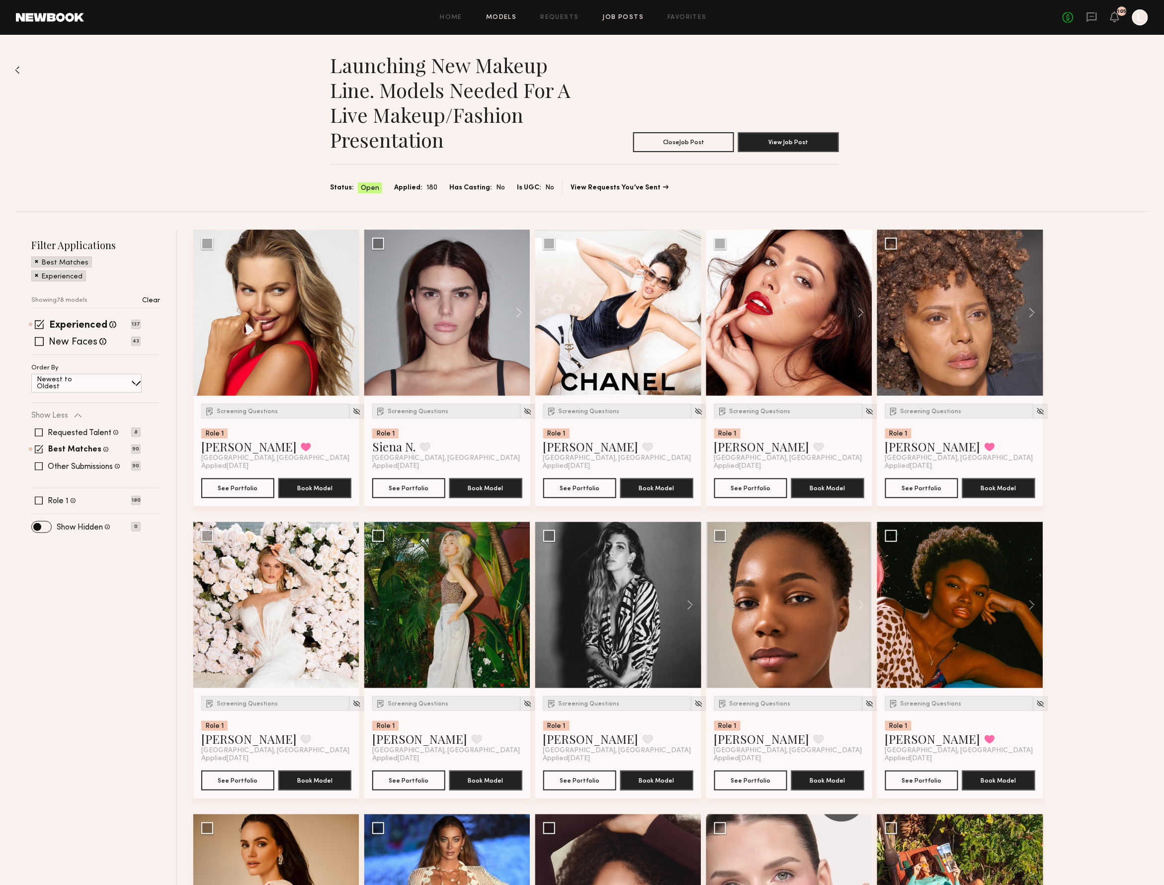
click at [505, 18] on link "Models" at bounding box center [501, 17] width 30 height 6
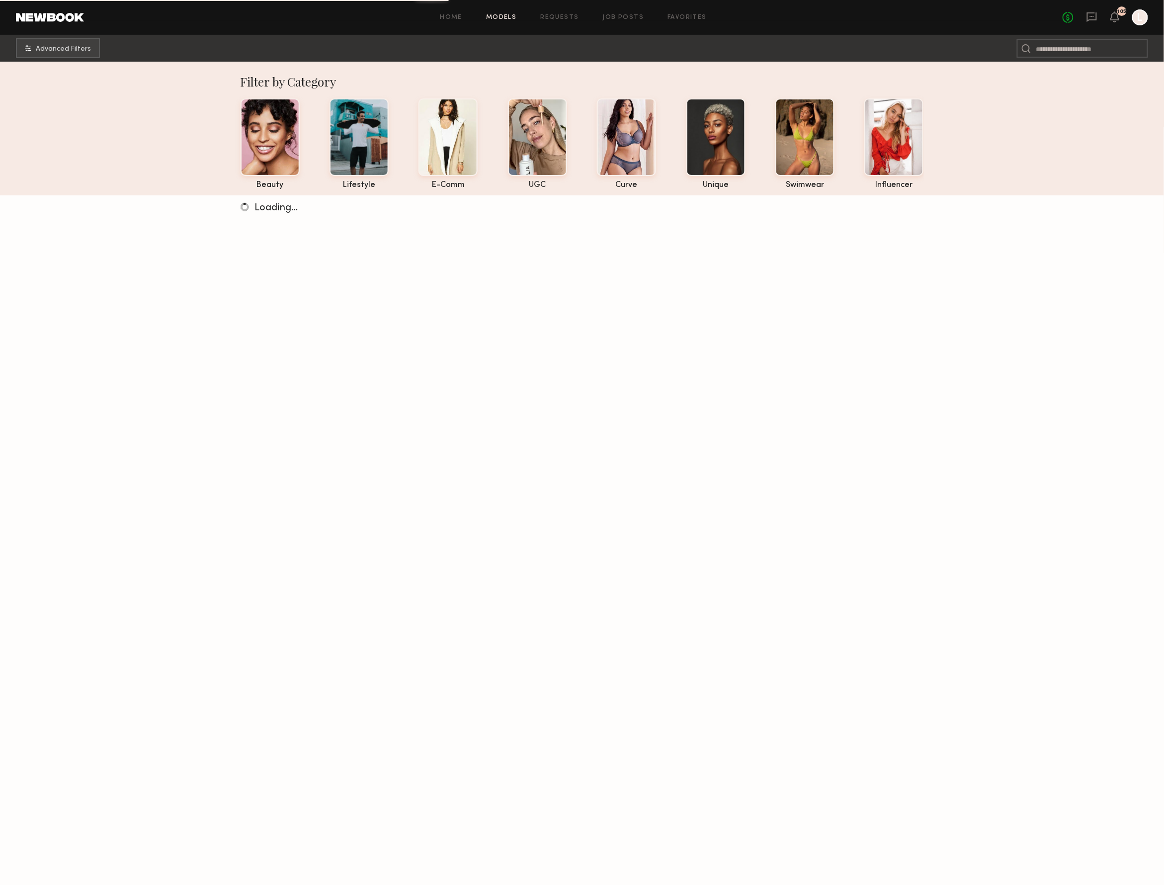
click at [561, 13] on div "Home Models Requests Job Posts Favorites Sign Out No fees up to $5,000 105 L" at bounding box center [616, 17] width 1064 height 16
click at [561, 16] on link "Requests" at bounding box center [560, 17] width 38 height 6
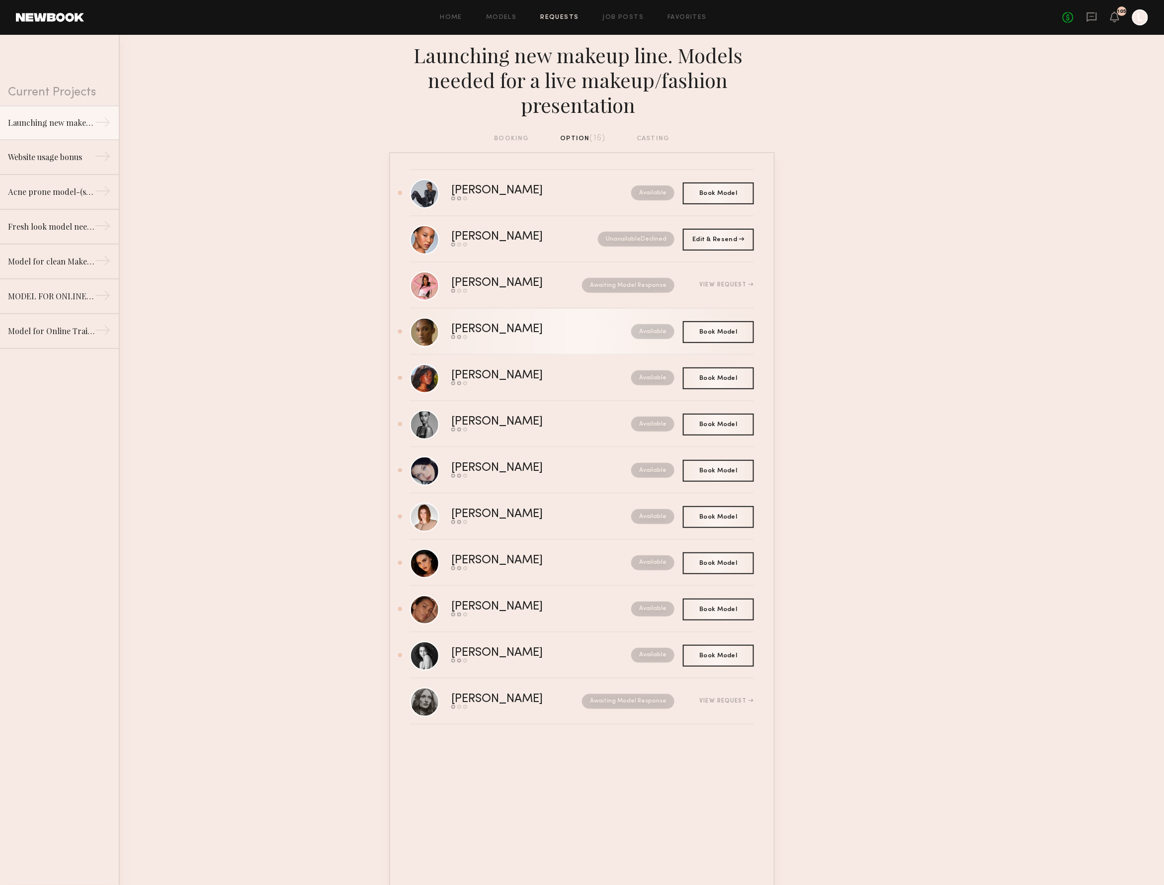
click at [487, 324] on div "[PERSON_NAME]" at bounding box center [519, 329] width 136 height 11
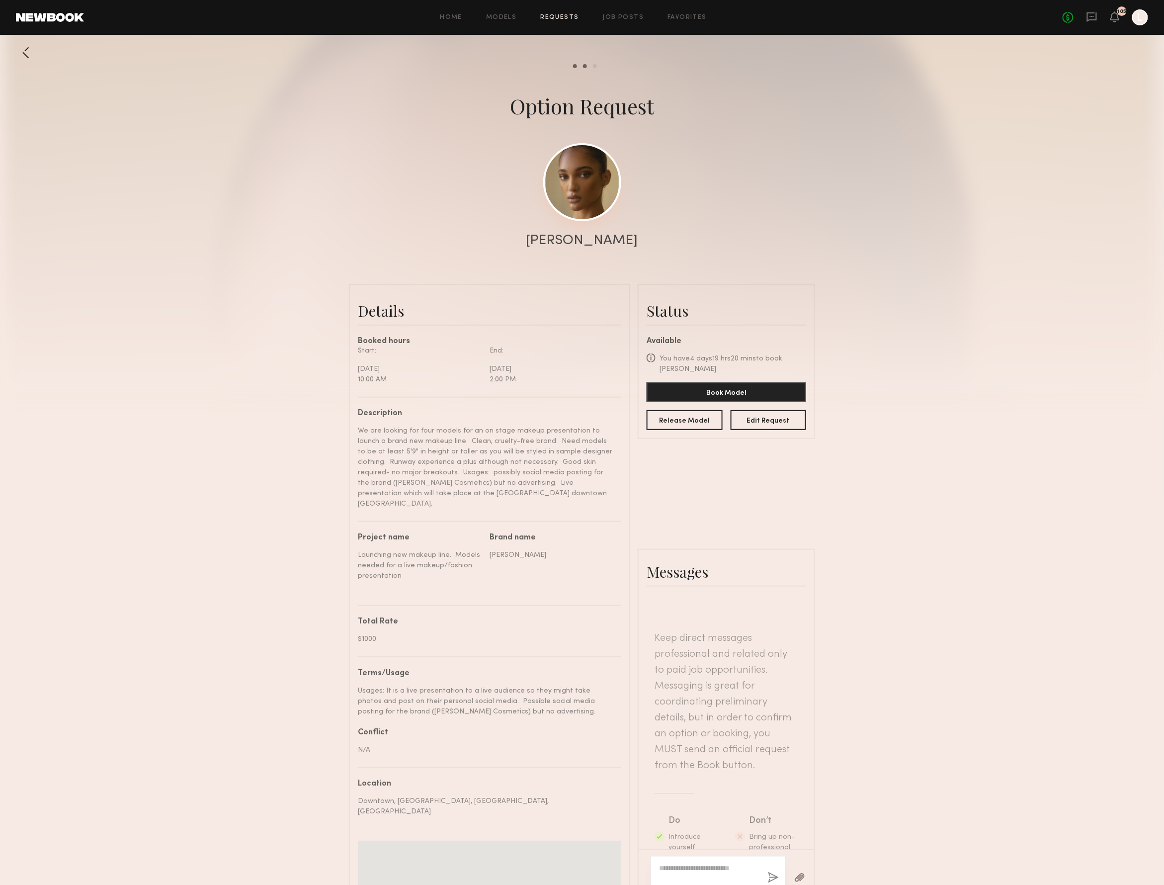
scroll to position [568, 0]
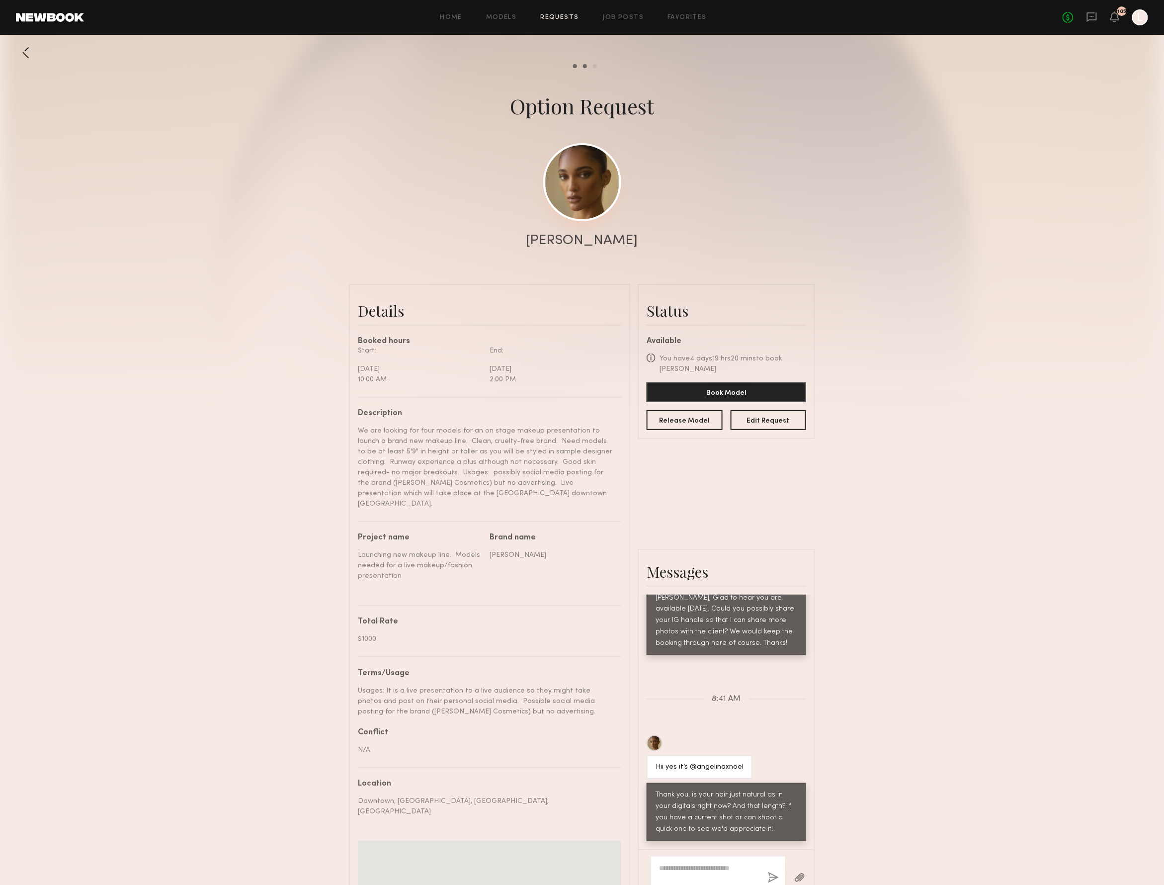
click at [577, 189] on link at bounding box center [582, 182] width 78 height 78
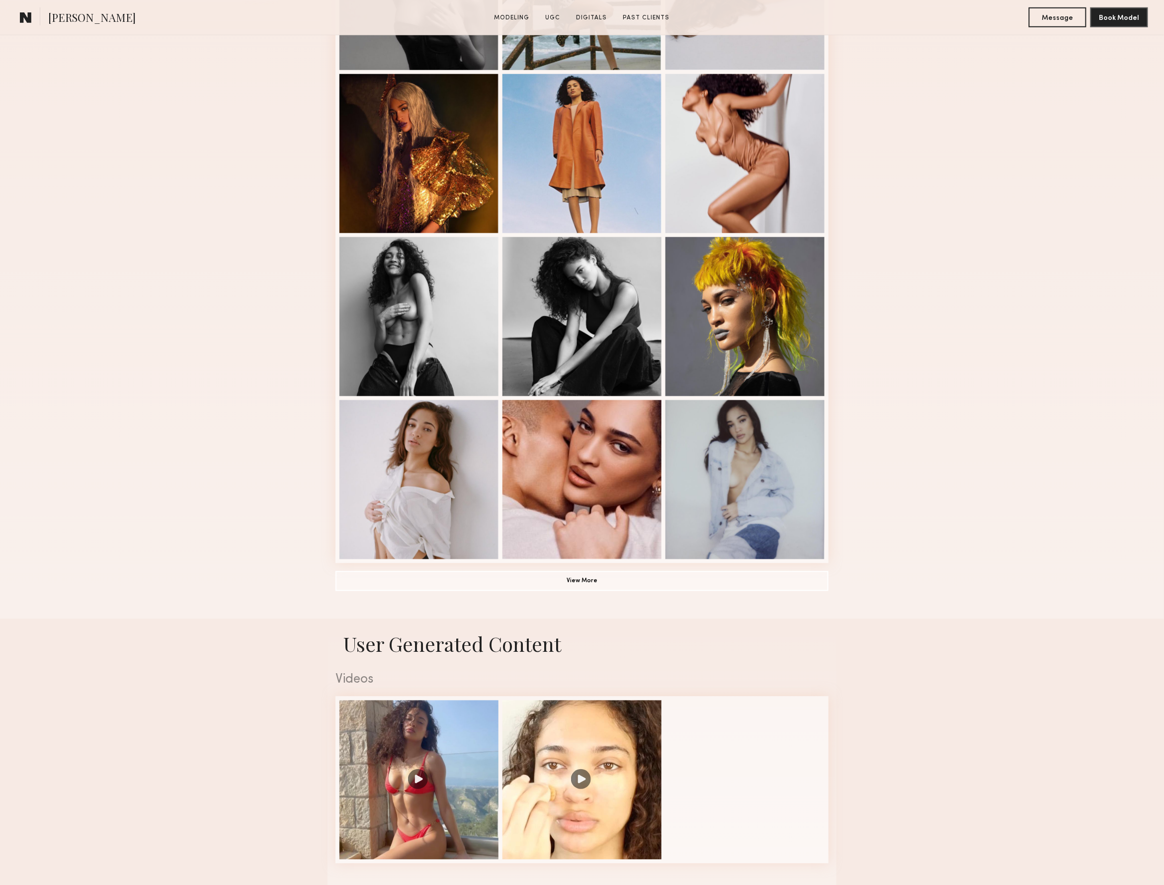
scroll to position [424, 0]
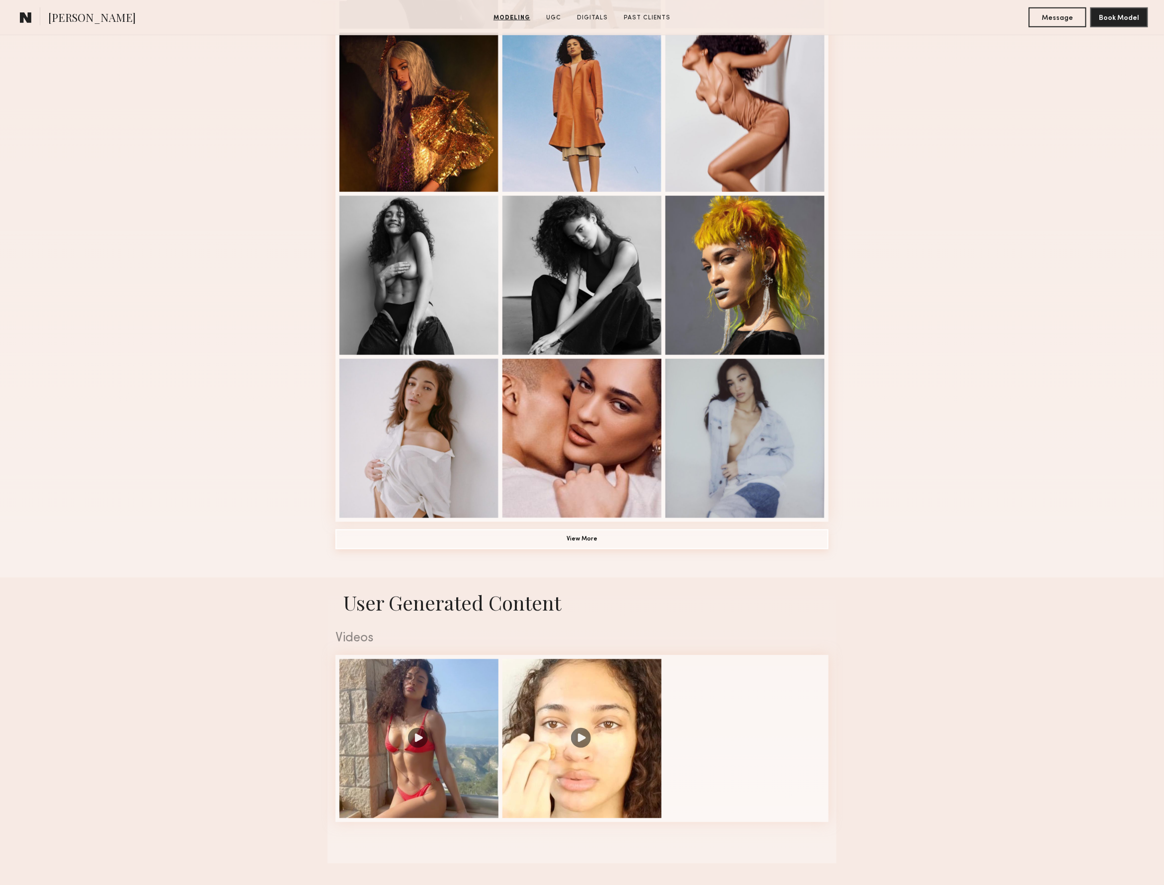
click at [567, 547] on button "View More" at bounding box center [581, 539] width 493 height 20
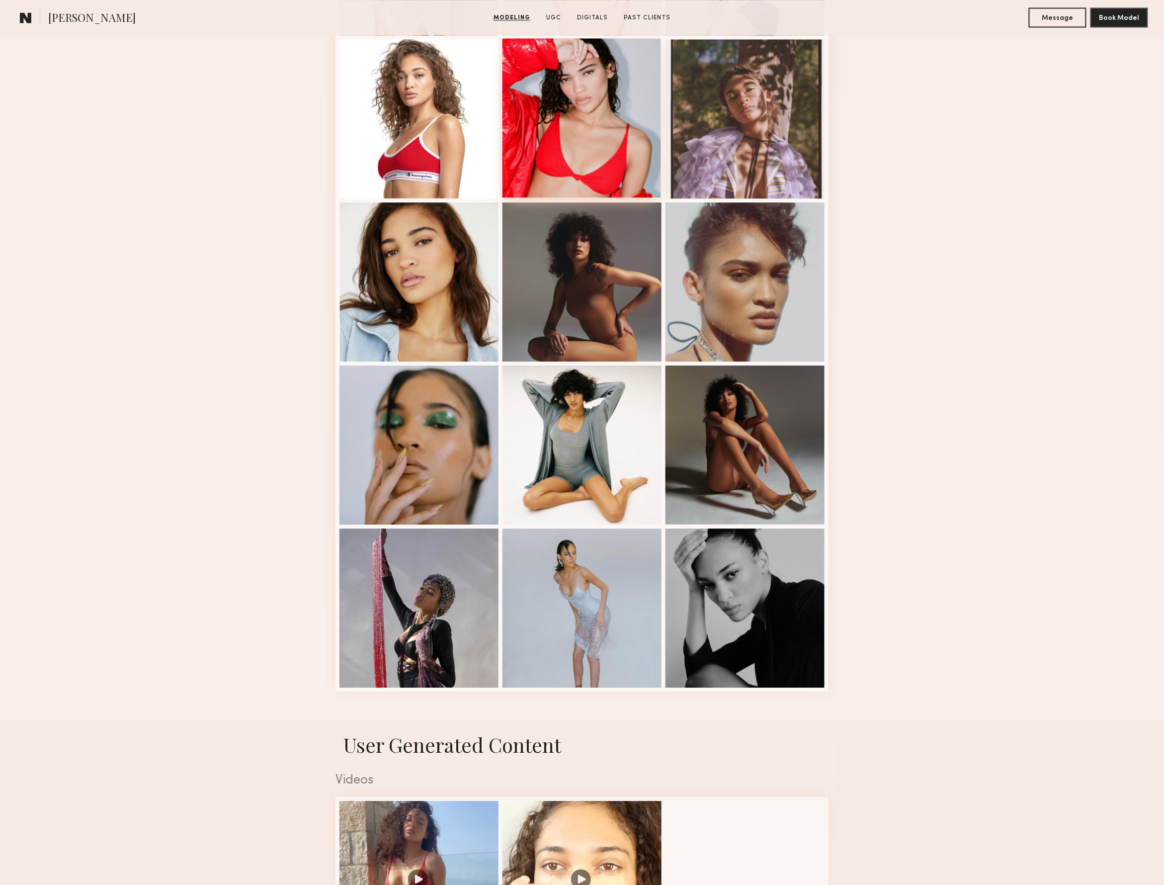
scroll to position [909, 0]
